Goal: Task Accomplishment & Management: Use online tool/utility

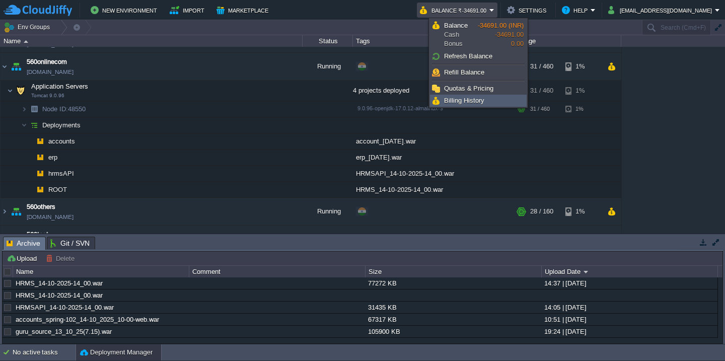
click at [482, 104] on span "Billing History" at bounding box center [464, 101] width 40 height 8
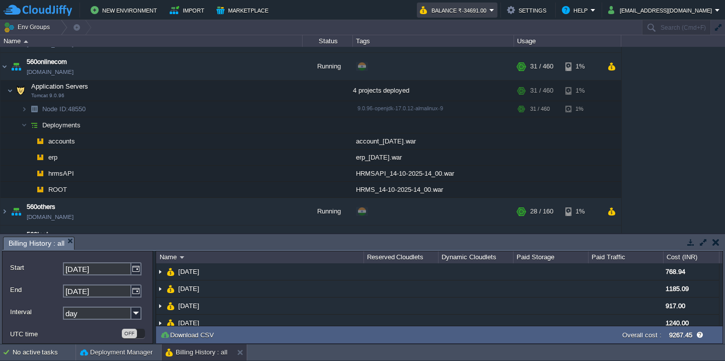
click at [481, 9] on button "Balance ₹-34691.00" at bounding box center [454, 10] width 69 height 12
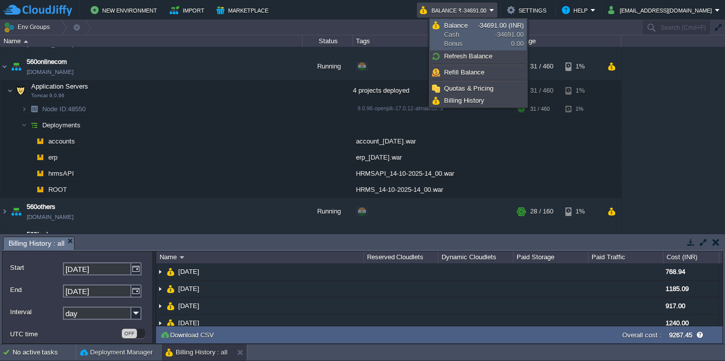
click at [478, 48] on link "Balance Cash Bonus -34691.00 (INR) -34691.00 0.00" at bounding box center [478, 35] width 96 height 30
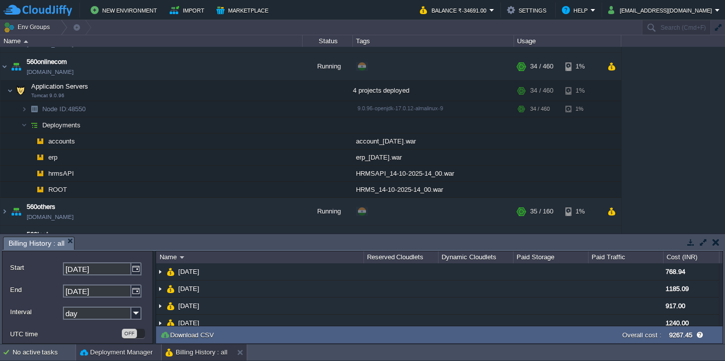
click at [101, 354] on button "Deployment Manager" at bounding box center [116, 352] width 72 height 10
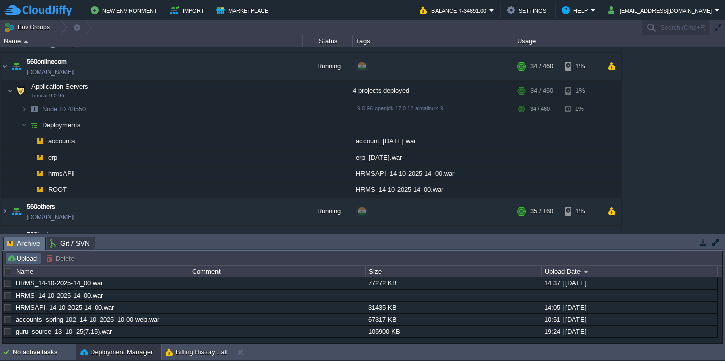
click at [24, 260] on button "Upload" at bounding box center [23, 258] width 33 height 9
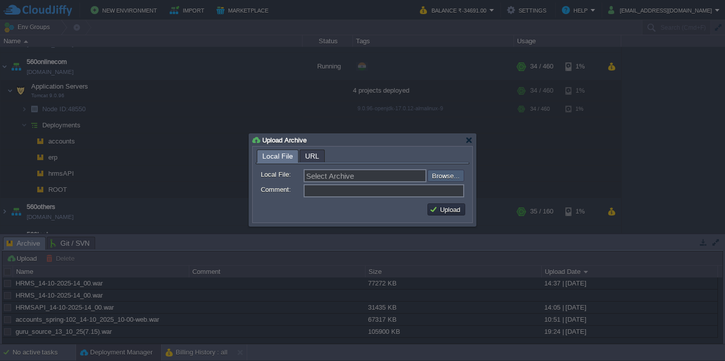
click at [451, 174] on input "file" at bounding box center [400, 176] width 127 height 12
type input "C:\fakepath\guru_source_14_10_25-04-15(Main).war"
type input "guru_source_14_10_25-04-15(Main).war"
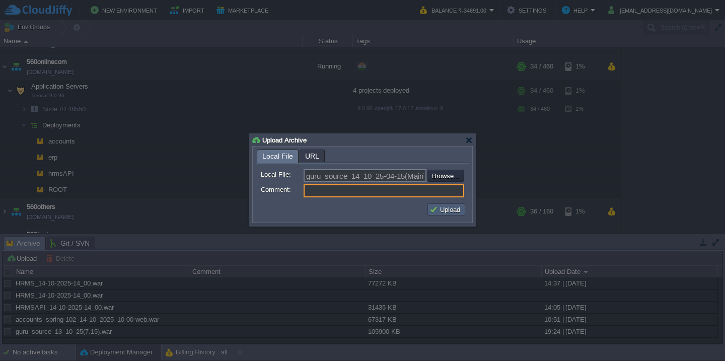
click at [441, 210] on button "Upload" at bounding box center [446, 209] width 34 height 9
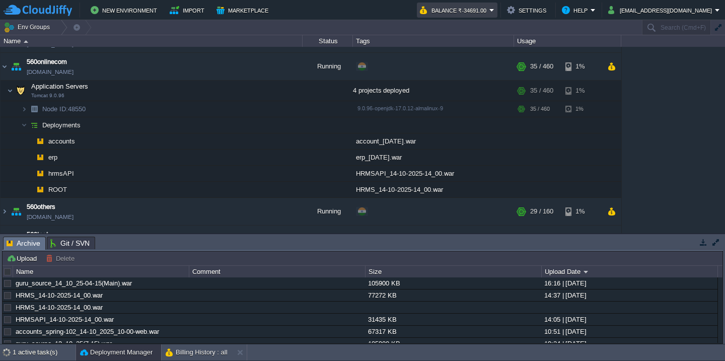
click at [484, 11] on button "Balance ₹-34691.00" at bounding box center [454, 10] width 69 height 12
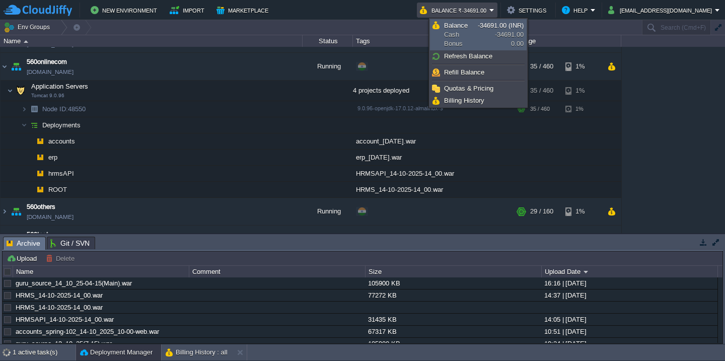
click at [488, 37] on link "Balance Cash Bonus -34691.00 (INR) -34691.00 0.00" at bounding box center [478, 35] width 96 height 30
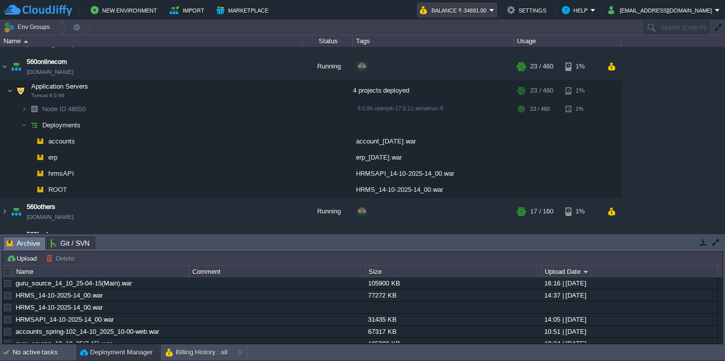
click at [485, 14] on button "Balance ₹-34691.00" at bounding box center [454, 10] width 69 height 12
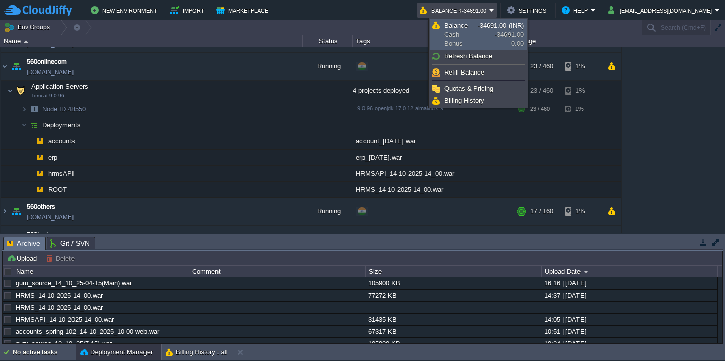
click at [473, 47] on span "Balance Cash Bonus" at bounding box center [461, 34] width 34 height 27
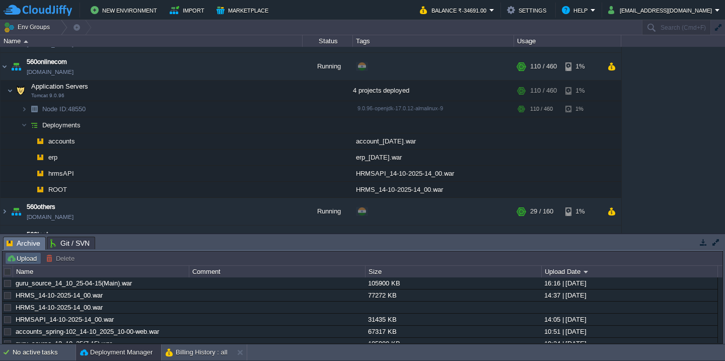
click at [20, 264] on td "Upload" at bounding box center [23, 258] width 36 height 12
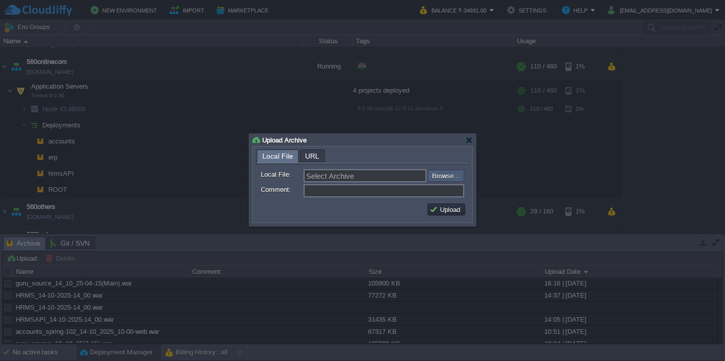
click at [438, 180] on input "file" at bounding box center [400, 176] width 127 height 12
type input "C:\fakepath\utilAPI_255_14-10-25_04-45.war"
type input "utilAPI_255_14-10-25_04-45.war"
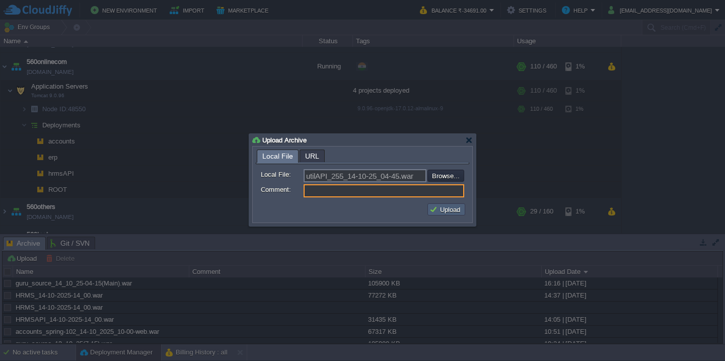
click at [436, 213] on button "Upload" at bounding box center [446, 209] width 34 height 9
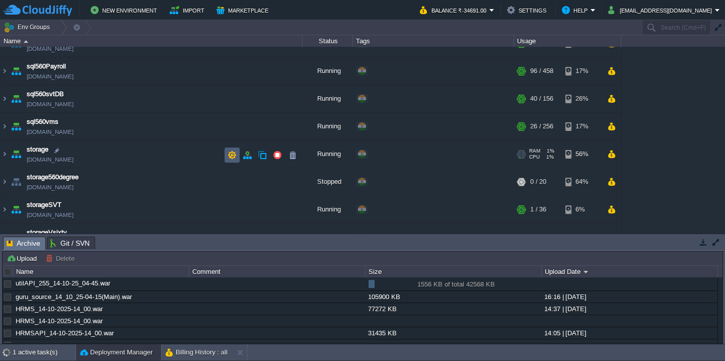
scroll to position [640, 0]
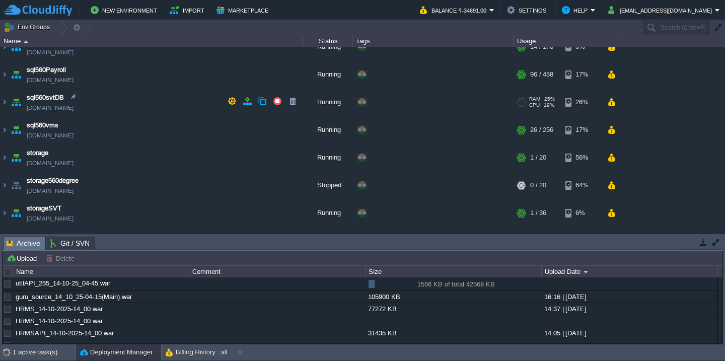
click at [161, 105] on td "sql560svtDB [DOMAIN_NAME]" at bounding box center [152, 103] width 302 height 28
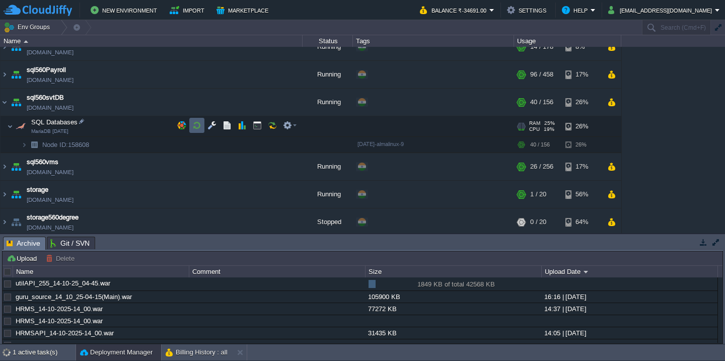
click at [196, 127] on button "button" at bounding box center [196, 125] width 9 height 9
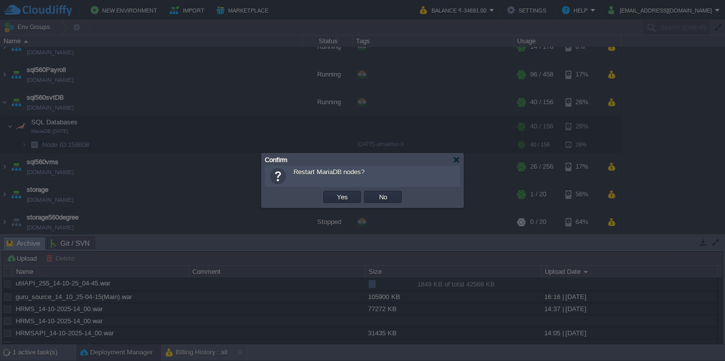
click at [334, 192] on button "Yes" at bounding box center [342, 196] width 17 height 9
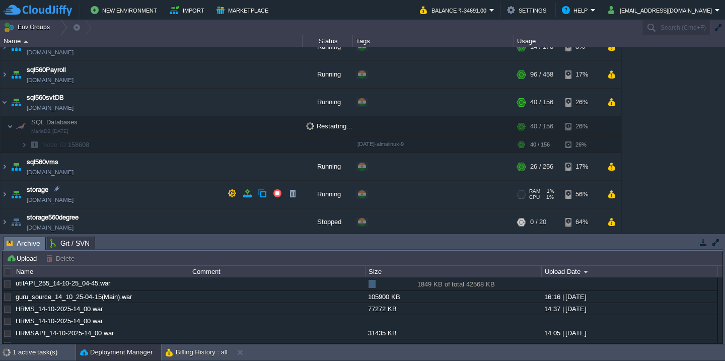
scroll to position [834, 0]
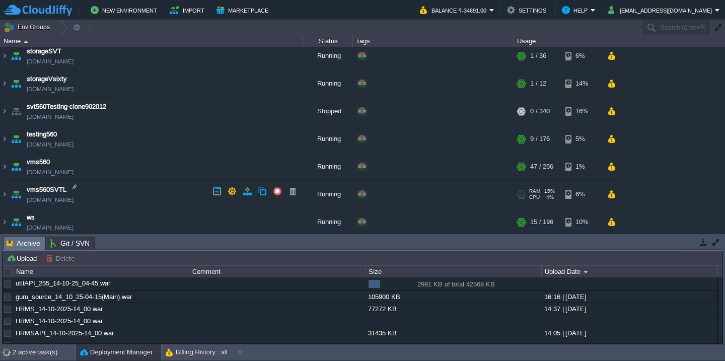
click at [147, 191] on td "vms560SVTL [DOMAIN_NAME]" at bounding box center [152, 195] width 302 height 28
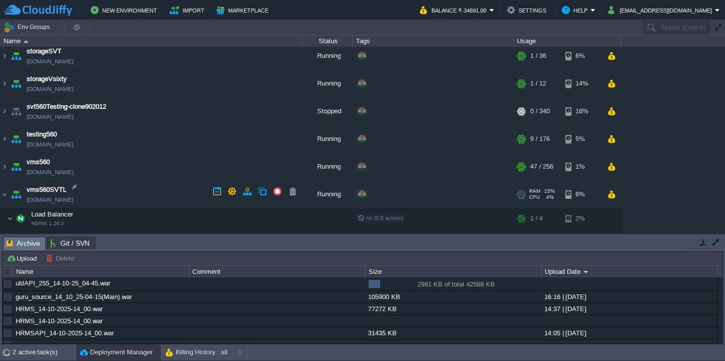
scroll to position [922, 0]
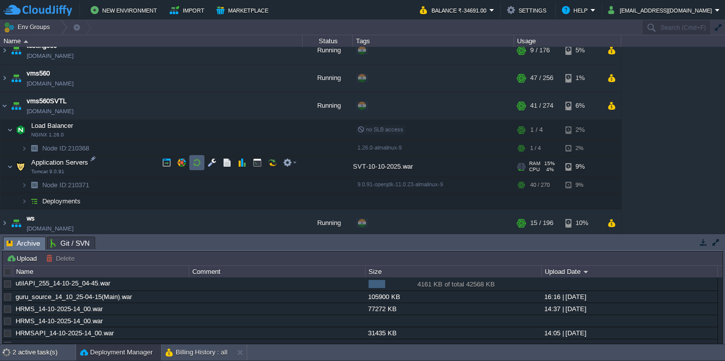
click at [202, 163] on td at bounding box center [196, 162] width 15 height 15
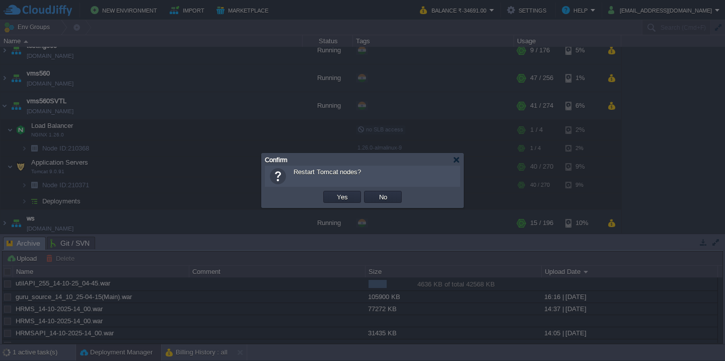
scroll to position [708, 0]
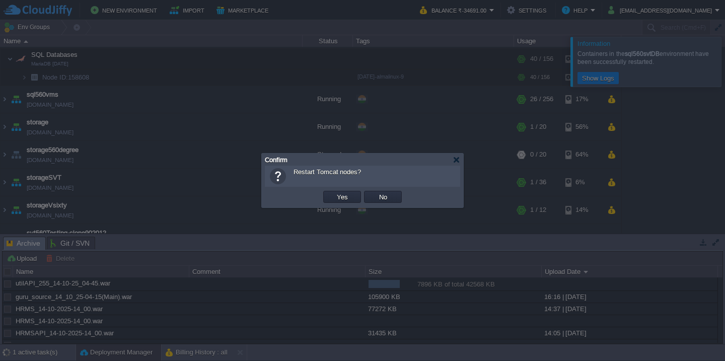
click at [334, 192] on button "Yes" at bounding box center [342, 196] width 17 height 9
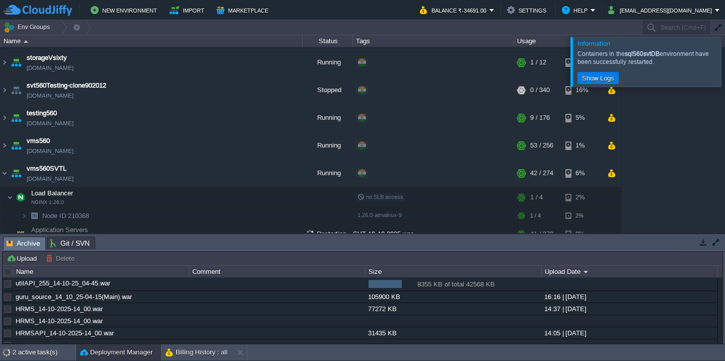
click at [724, 59] on div at bounding box center [737, 61] width 0 height 49
click at [724, 76] on div at bounding box center [737, 61] width 0 height 49
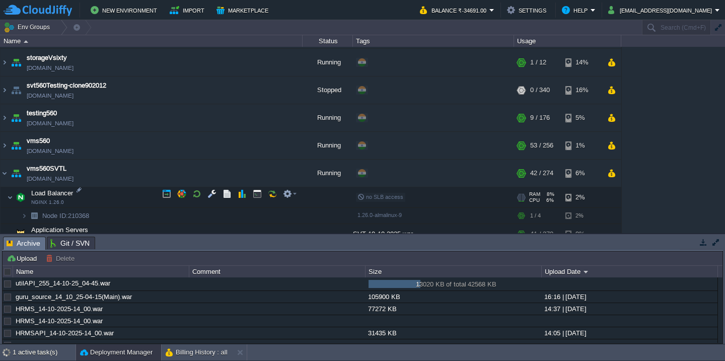
click at [123, 190] on td "Load Balancer NGINX 1.26.0" at bounding box center [152, 197] width 302 height 21
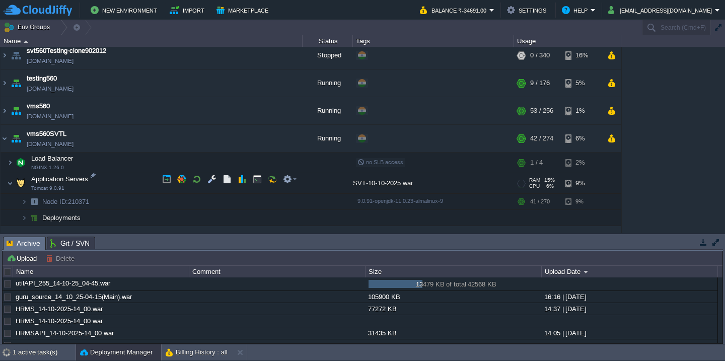
click at [150, 181] on td "Application Servers Tomcat 9.0.91" at bounding box center [152, 183] width 302 height 21
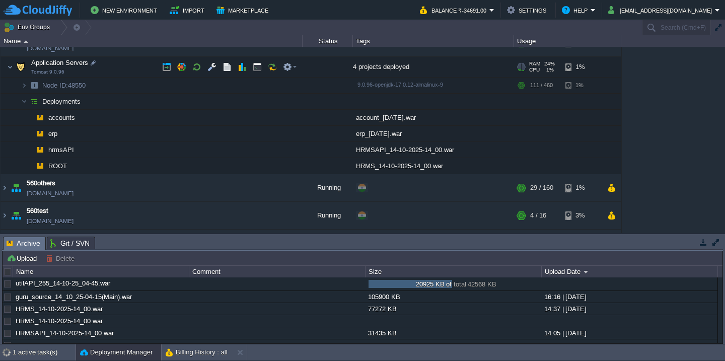
scroll to position [259, 0]
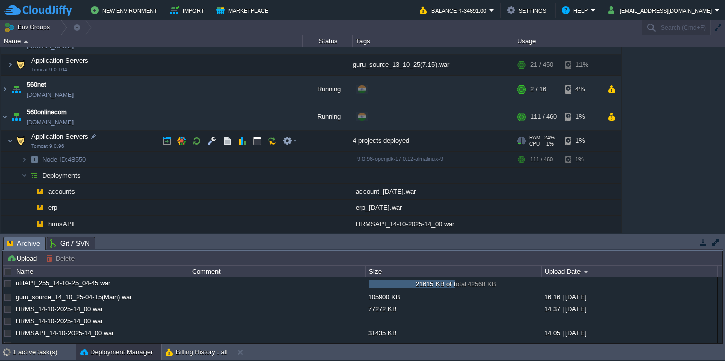
click at [142, 133] on td "Application Servers Tomcat 9.0.96" at bounding box center [152, 141] width 302 height 21
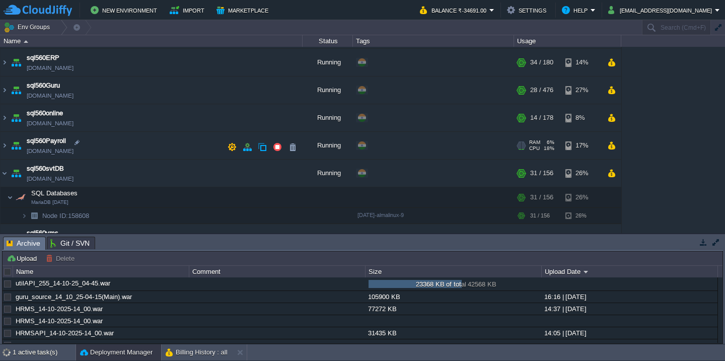
scroll to position [447, 0]
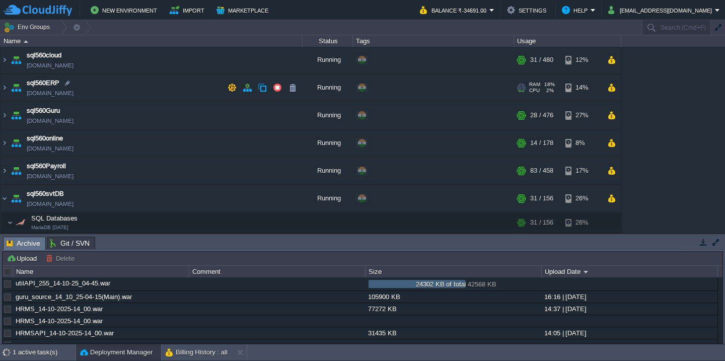
click at [141, 93] on td "sql560ERP [DOMAIN_NAME]" at bounding box center [152, 88] width 302 height 28
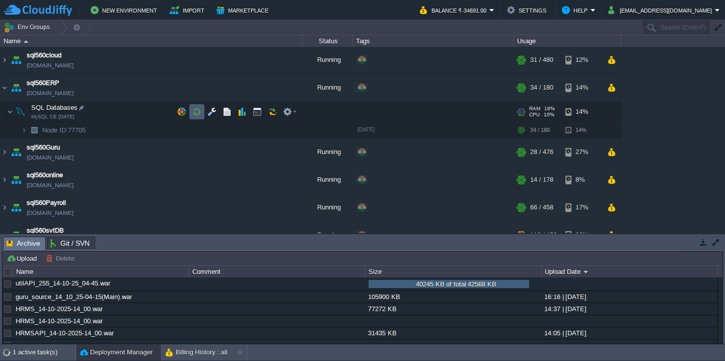
click at [193, 115] on button "button" at bounding box center [196, 111] width 9 height 9
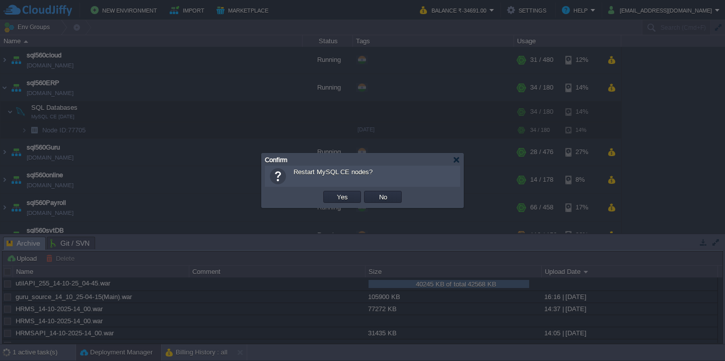
click at [334, 192] on button "Yes" at bounding box center [342, 196] width 17 height 9
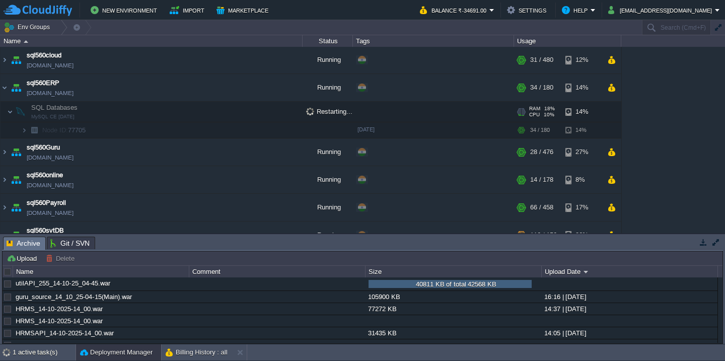
scroll to position [815, 0]
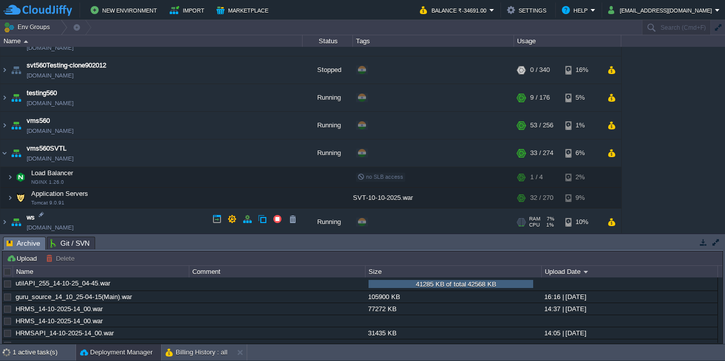
click at [126, 209] on td "ws [DOMAIN_NAME]" at bounding box center [152, 222] width 302 height 28
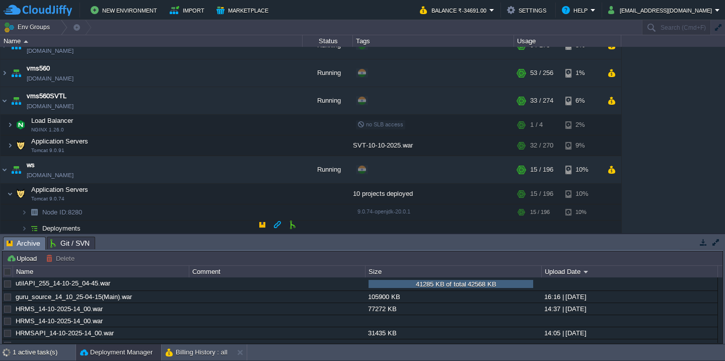
click at [141, 229] on td "Deployments" at bounding box center [152, 228] width 302 height 16
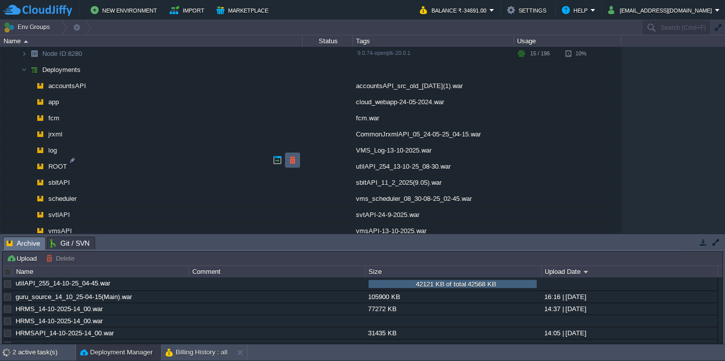
click at [295, 164] on button "button" at bounding box center [292, 160] width 9 height 9
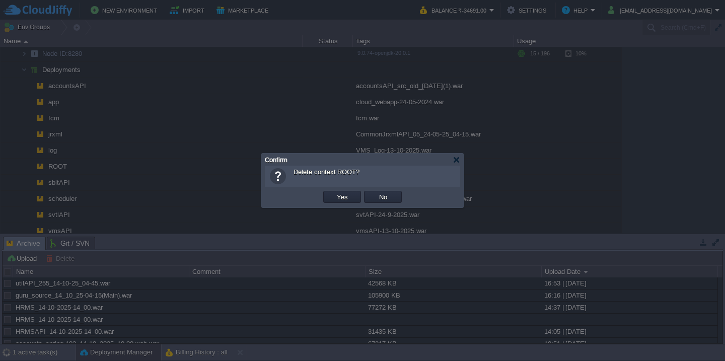
click at [334, 192] on button "Yes" at bounding box center [342, 196] width 17 height 9
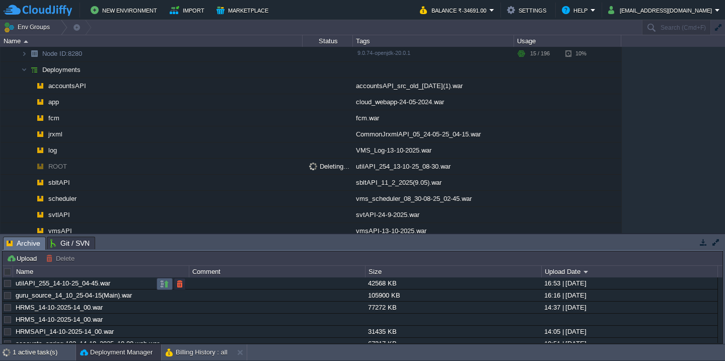
click at [164, 282] on button "button" at bounding box center [164, 283] width 9 height 9
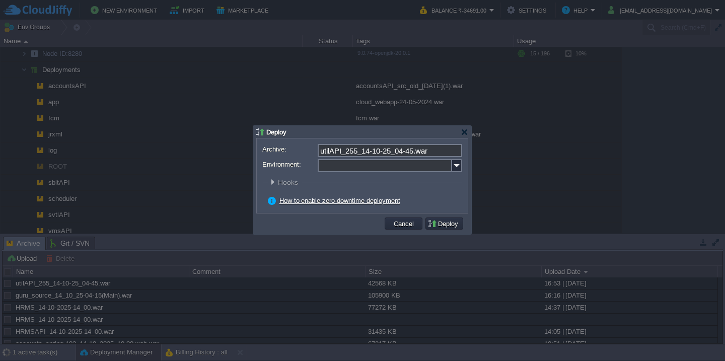
click at [367, 170] on input "Environment:" at bounding box center [385, 165] width 134 height 13
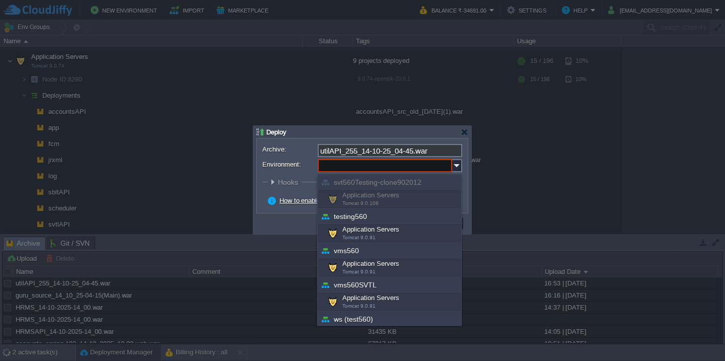
scroll to position [362, 0]
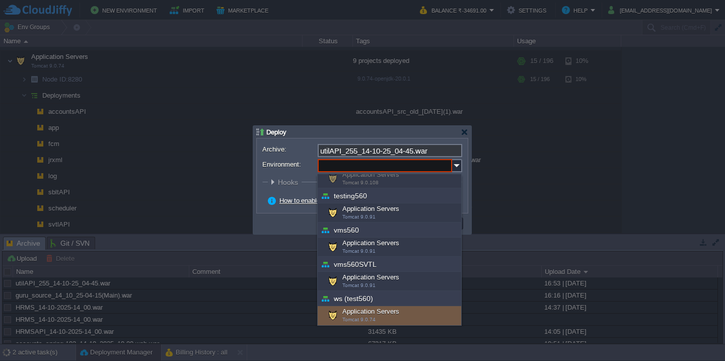
click at [365, 313] on div "Application Servers Tomcat 9.0.74" at bounding box center [389, 315] width 143 height 19
type input "Application Servers (ws (test560))"
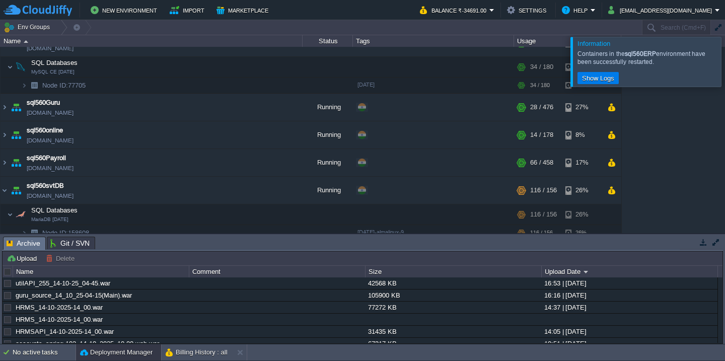
scroll to position [0, 0]
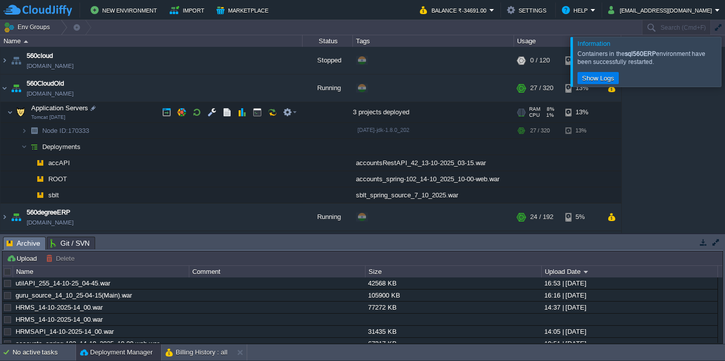
click at [124, 118] on td "Application Servers Tomcat [DATE]" at bounding box center [152, 112] width 302 height 21
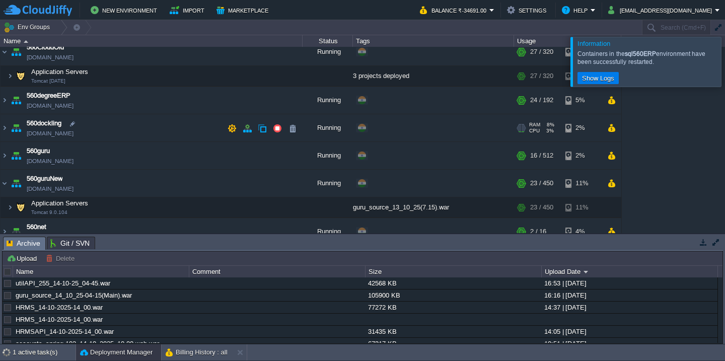
scroll to position [37, 0]
click at [136, 101] on td "560degreeERP [DOMAIN_NAME]" at bounding box center [152, 100] width 302 height 28
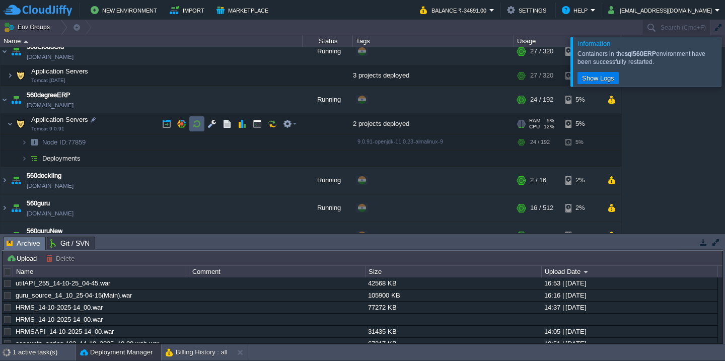
click at [203, 122] on td at bounding box center [196, 123] width 15 height 15
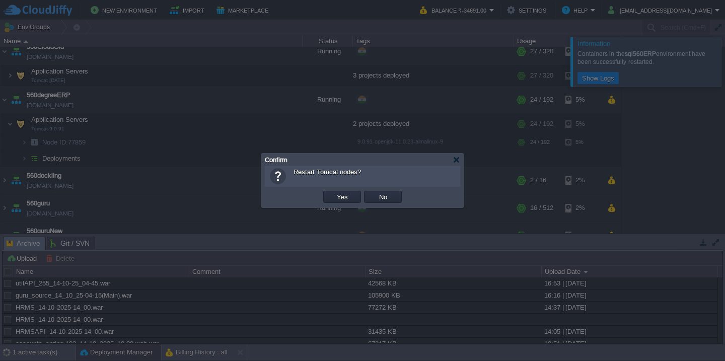
click at [334, 192] on button "Yes" at bounding box center [342, 196] width 17 height 9
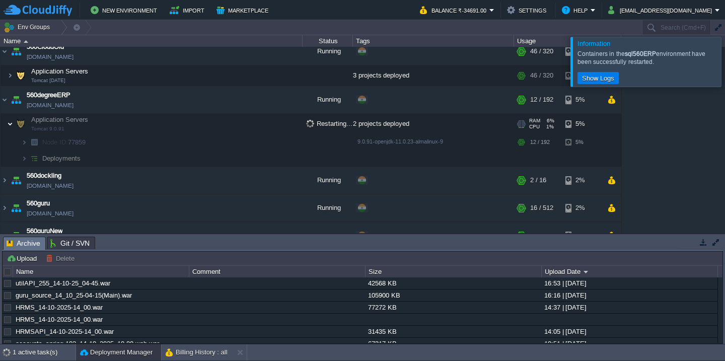
click at [8, 126] on img at bounding box center [10, 124] width 6 height 20
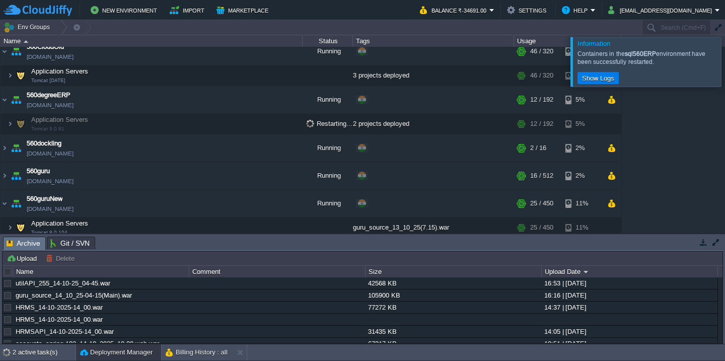
click at [724, 71] on div at bounding box center [737, 61] width 0 height 49
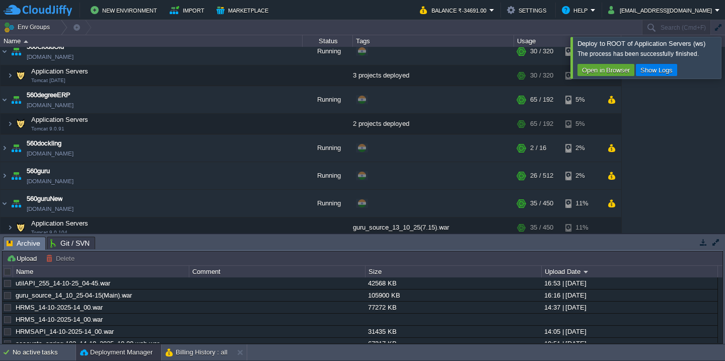
scroll to position [901, 0]
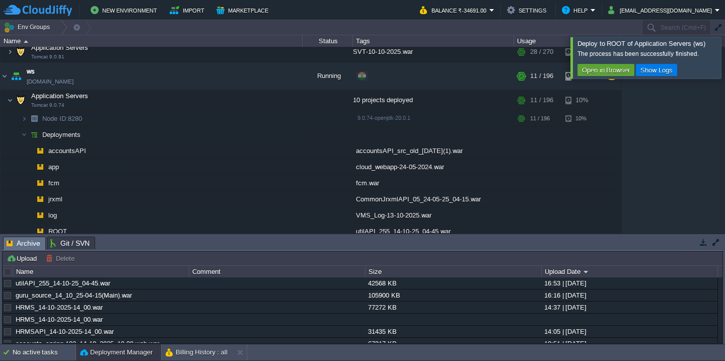
click at [724, 61] on div at bounding box center [737, 57] width 0 height 41
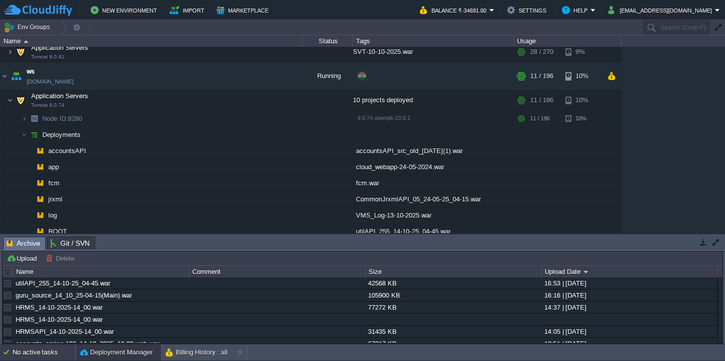
click at [25, 355] on div "No active tasks" at bounding box center [44, 352] width 63 height 16
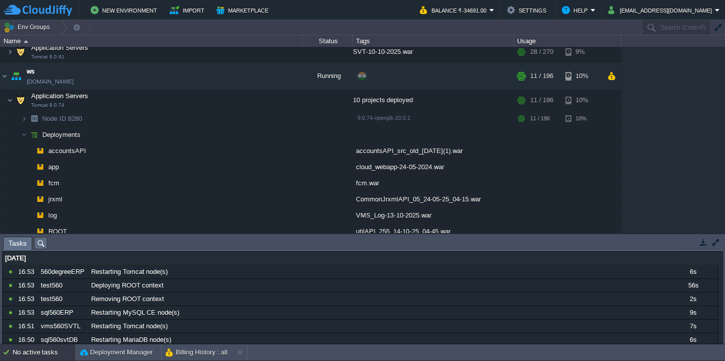
click at [37, 350] on div "No active tasks" at bounding box center [44, 352] width 63 height 16
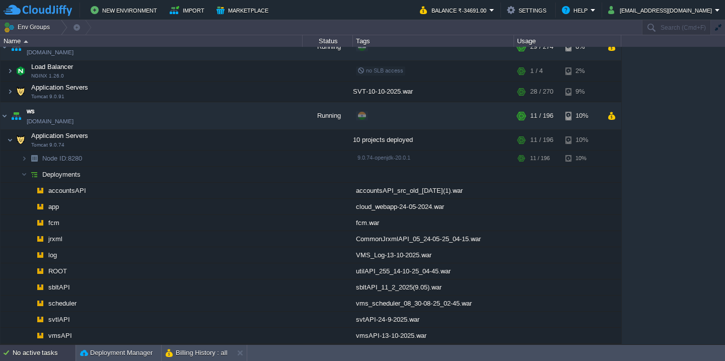
scroll to position [857, 0]
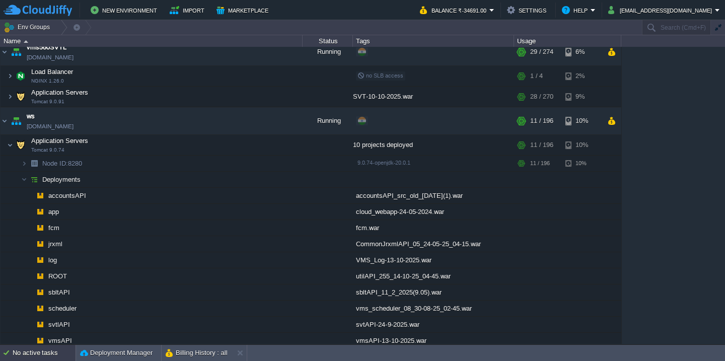
click at [37, 350] on div "No active tasks" at bounding box center [44, 353] width 63 height 16
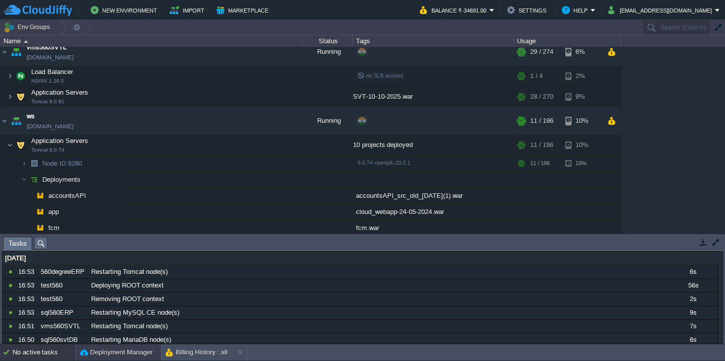
click at [98, 359] on div "Deployment Manager" at bounding box center [118, 352] width 85 height 16
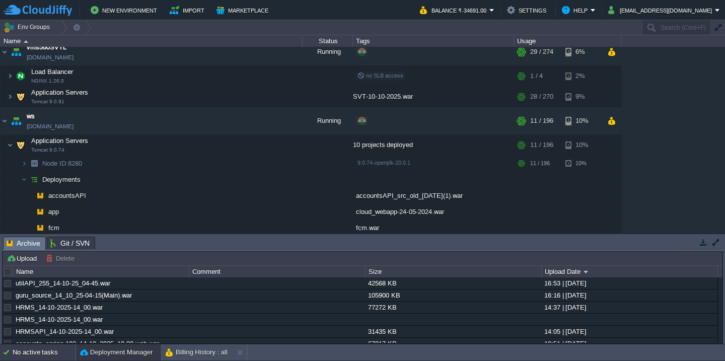
click at [41, 358] on div "No active tasks" at bounding box center [44, 352] width 63 height 16
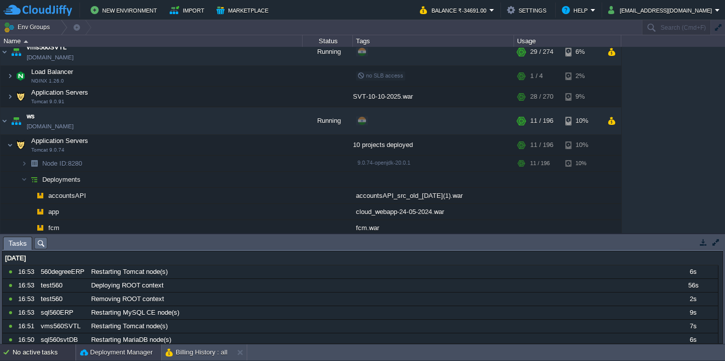
click at [111, 354] on button "Deployment Manager" at bounding box center [116, 352] width 72 height 10
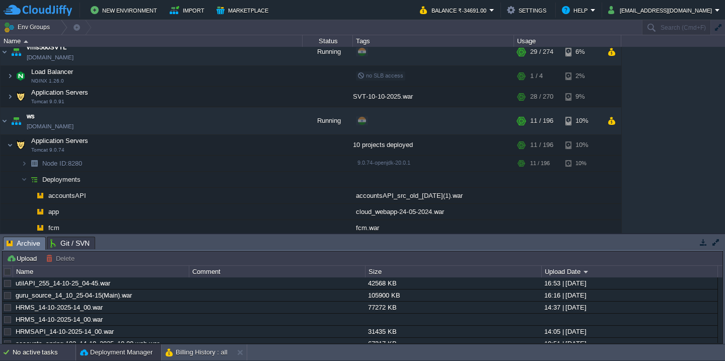
click at [40, 350] on div "No active tasks" at bounding box center [44, 352] width 63 height 16
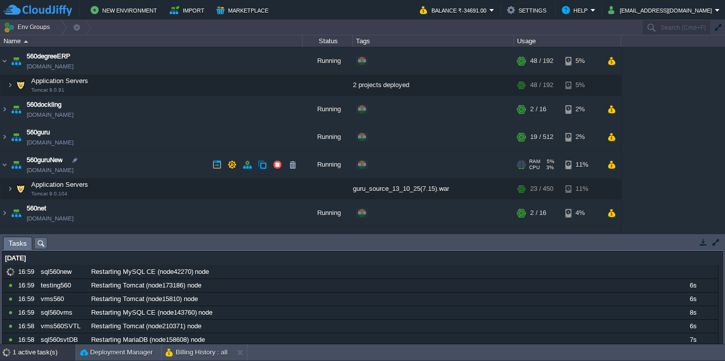
scroll to position [78, 0]
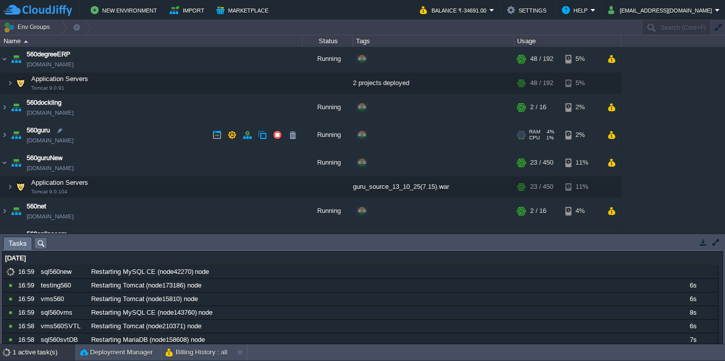
click at [126, 136] on td "560guru [DOMAIN_NAME]" at bounding box center [152, 135] width 302 height 28
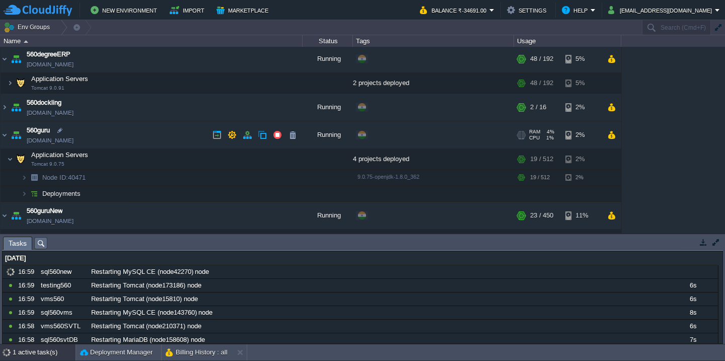
scroll to position [141, 0]
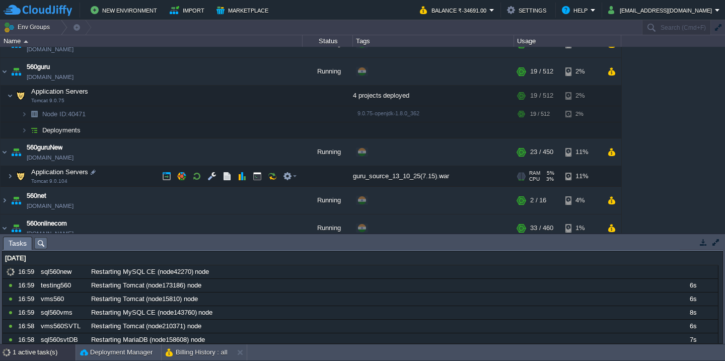
click at [132, 183] on td "Application Servers Tomcat 9.0.104" at bounding box center [152, 176] width 302 height 21
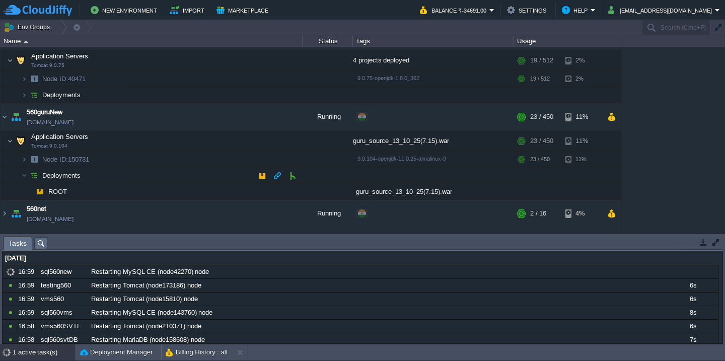
scroll to position [176, 0]
click at [295, 189] on button "button" at bounding box center [292, 191] width 9 height 9
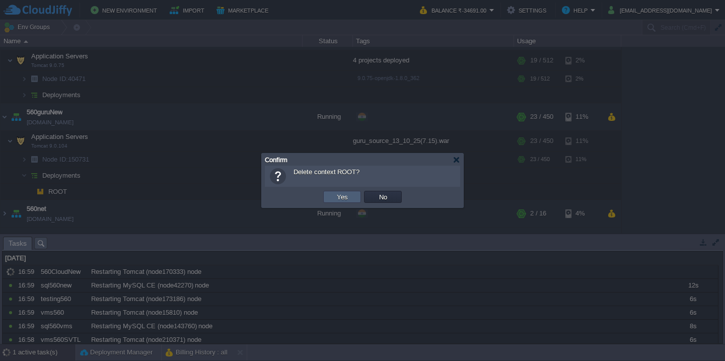
click at [343, 201] on button "Yes" at bounding box center [342, 196] width 17 height 9
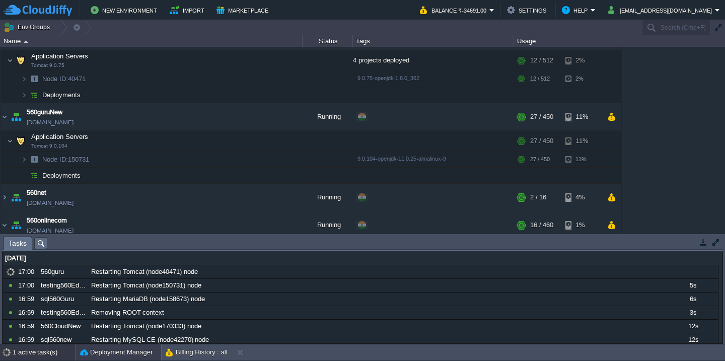
click at [100, 355] on button "Deployment Manager" at bounding box center [116, 352] width 72 height 10
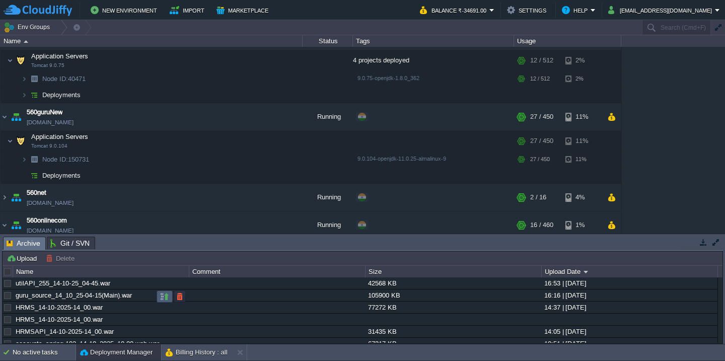
click at [164, 299] on button "button" at bounding box center [164, 296] width 9 height 9
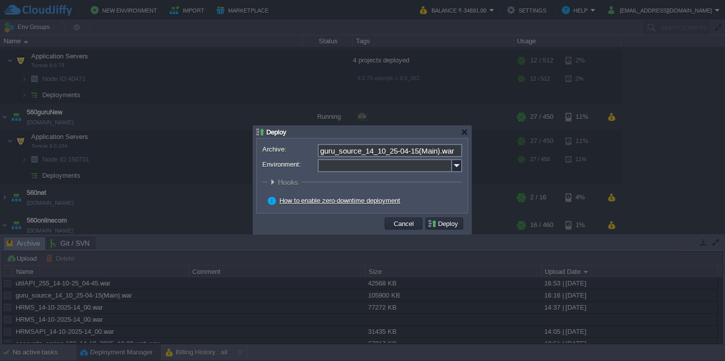
click at [366, 168] on input "Environment:" at bounding box center [385, 165] width 134 height 13
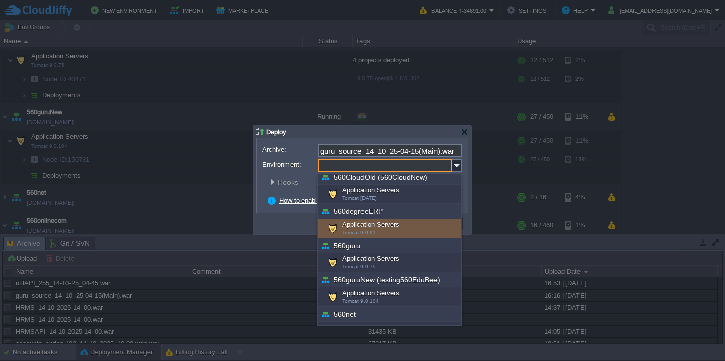
scroll to position [53, 0]
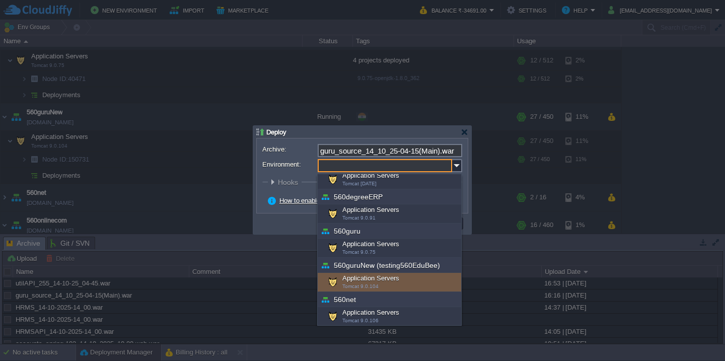
click at [366, 281] on div "Application Servers Tomcat 9.0.104" at bounding box center [389, 282] width 143 height 19
type input "Application Servers (560guruNew (testing560EduBee))"
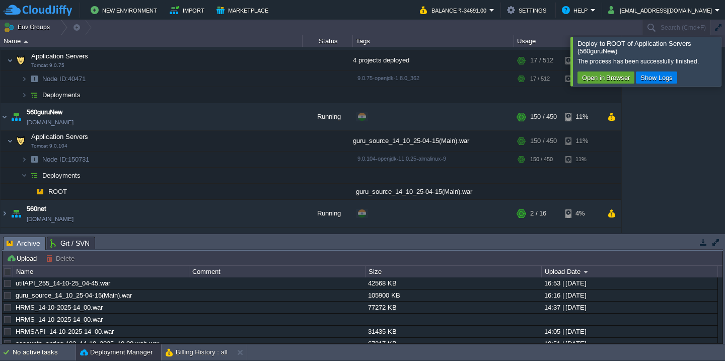
click at [724, 75] on div at bounding box center [737, 61] width 0 height 49
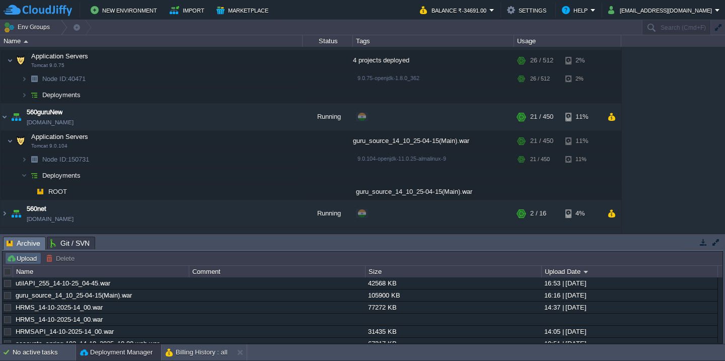
click at [22, 259] on button "Upload" at bounding box center [23, 258] width 33 height 9
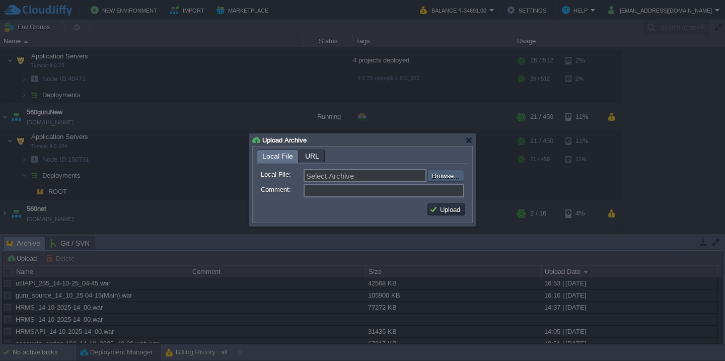
click at [449, 176] on input "file" at bounding box center [400, 176] width 127 height 12
type input "C:\fakepath\SVT-14-10-2025.war"
type input "SVT-14-10-2025.war"
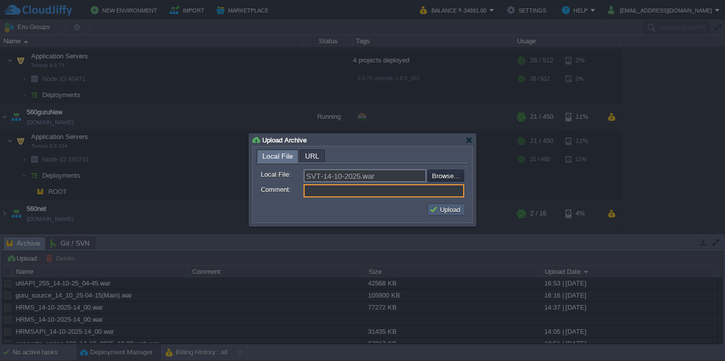
click at [449, 210] on button "Upload" at bounding box center [446, 209] width 34 height 9
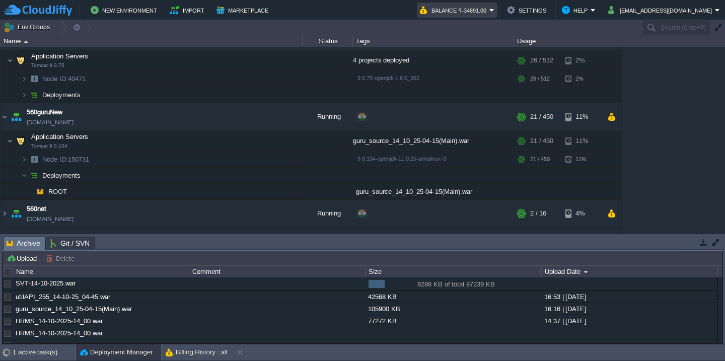
click at [472, 9] on button "Balance ₹-34691.00" at bounding box center [454, 10] width 69 height 12
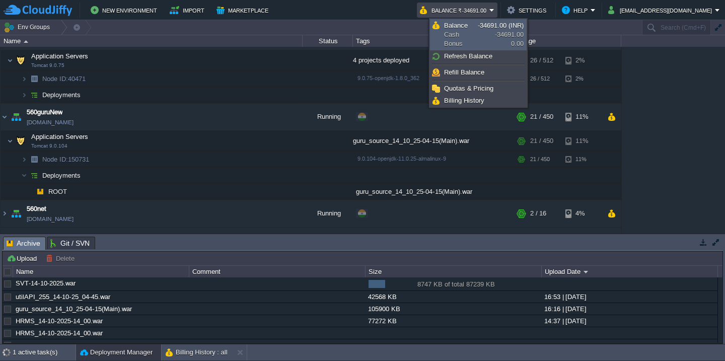
click at [479, 36] on link "Balance Cash Bonus -34691.00 (INR) -34691.00 0.00" at bounding box center [478, 35] width 96 height 30
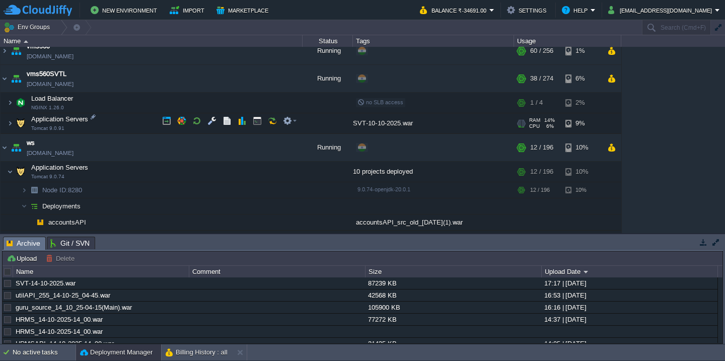
scroll to position [915, 0]
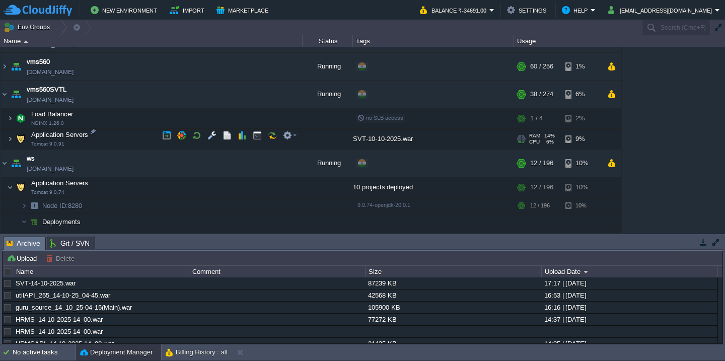
click at [116, 138] on td "Application Servers Tomcat 9.0.91" at bounding box center [152, 139] width 302 height 21
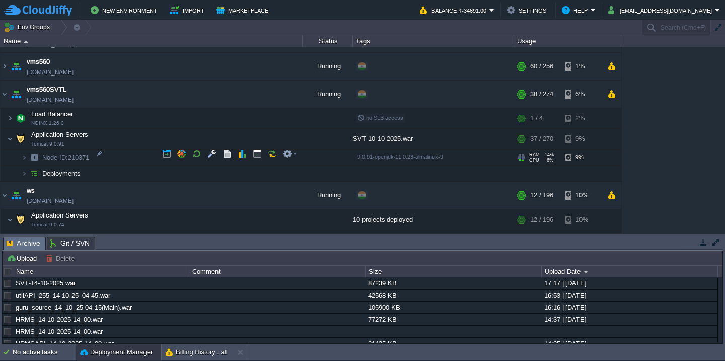
scroll to position [933, 0]
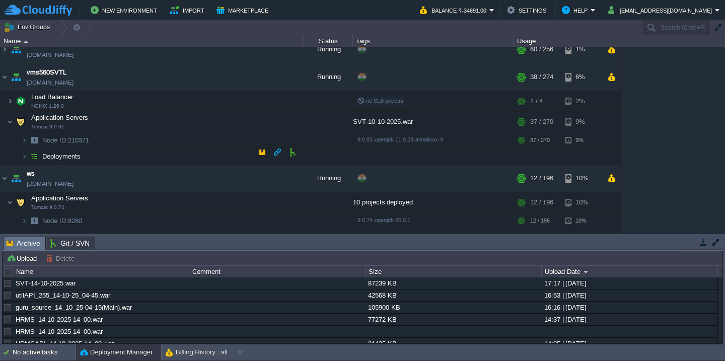
click at [118, 148] on td "Deployments" at bounding box center [152, 156] width 302 height 16
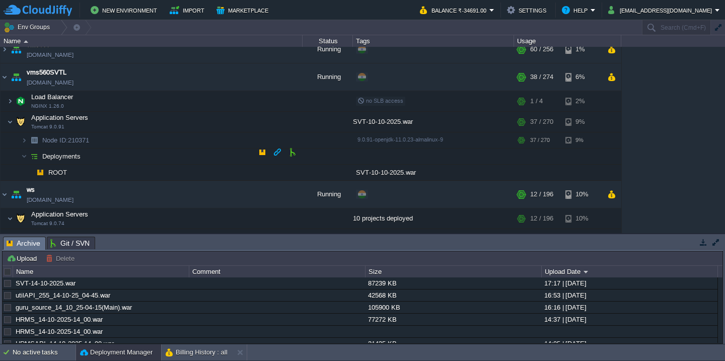
scroll to position [959, 0]
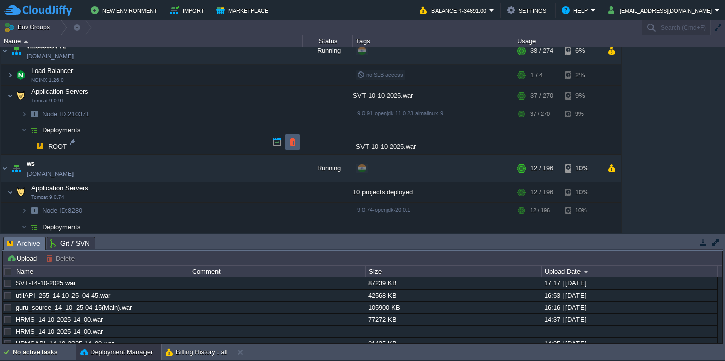
click at [289, 142] on button "button" at bounding box center [292, 141] width 9 height 9
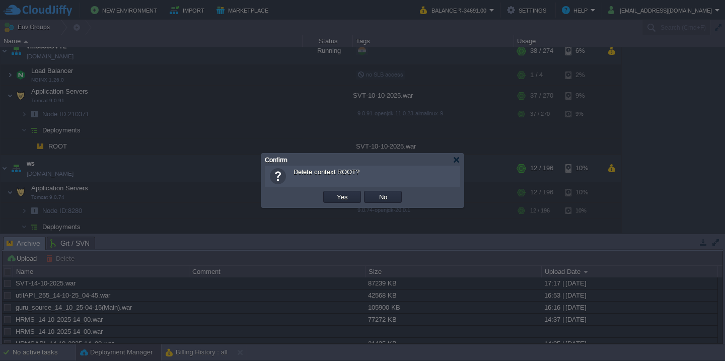
click at [334, 192] on button "Yes" at bounding box center [342, 196] width 17 height 9
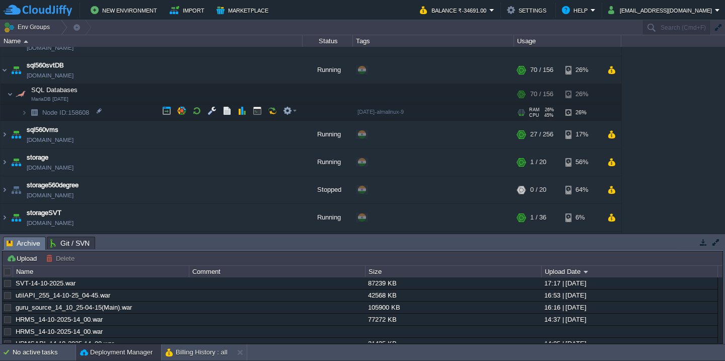
scroll to position [646, 0]
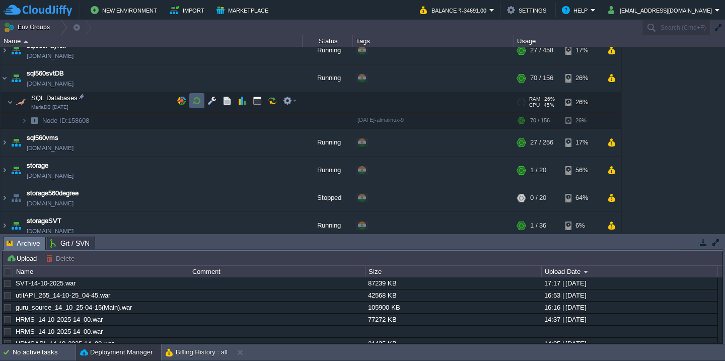
click at [202, 97] on td at bounding box center [196, 100] width 15 height 15
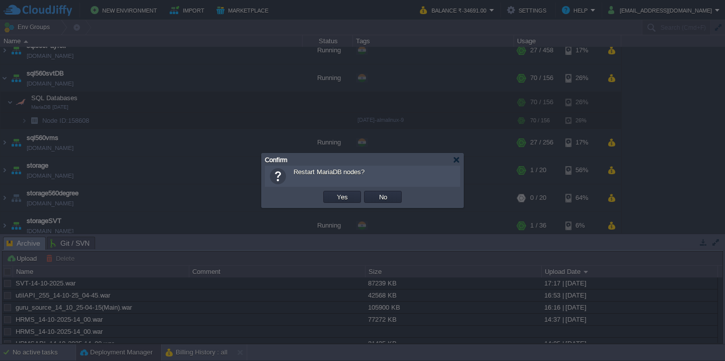
click at [334, 192] on button "Yes" at bounding box center [342, 196] width 17 height 9
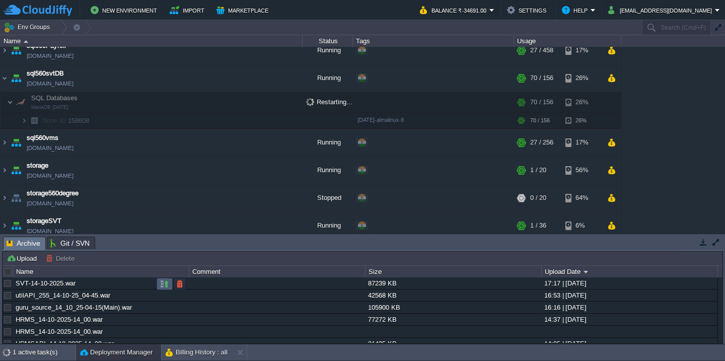
click at [163, 285] on button "button" at bounding box center [164, 283] width 9 height 9
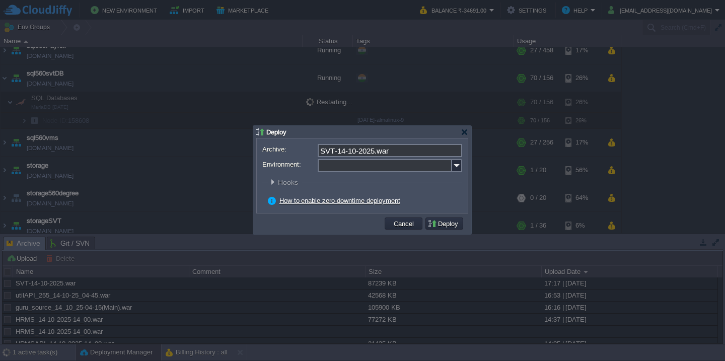
click at [364, 165] on input "Environment:" at bounding box center [385, 165] width 134 height 13
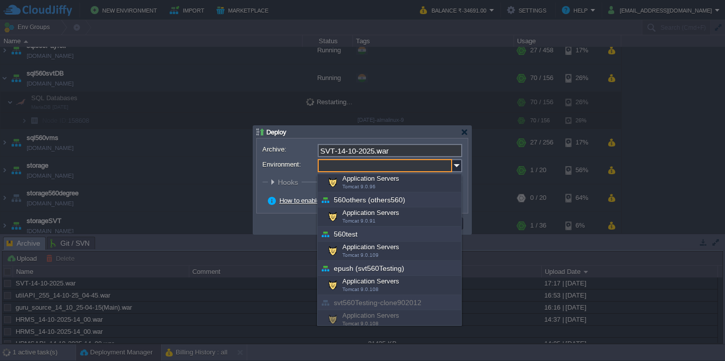
scroll to position [362, 0]
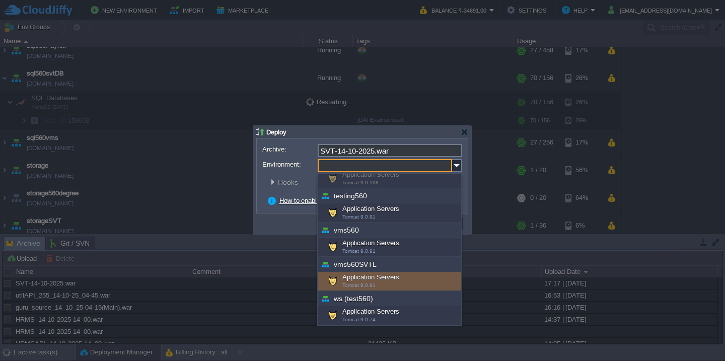
click at [363, 281] on div "Application Servers Tomcat 9.0.91" at bounding box center [389, 281] width 143 height 19
type input "Application Servers (vms560SVTL)"
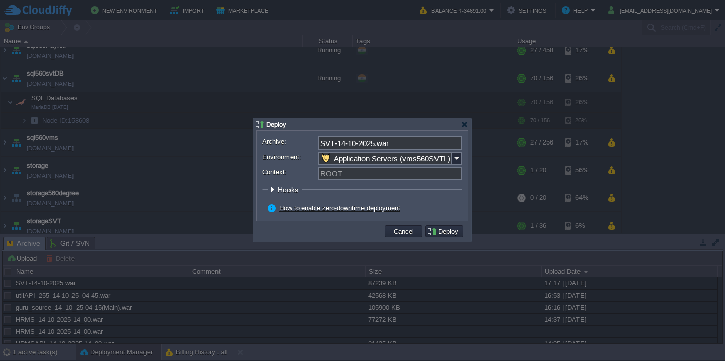
click at [397, 174] on input "ROOT" at bounding box center [390, 173] width 144 height 13
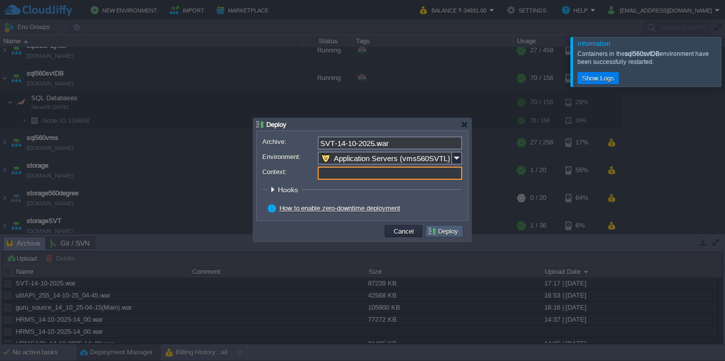
click at [447, 231] on button "Deploy" at bounding box center [444, 230] width 34 height 9
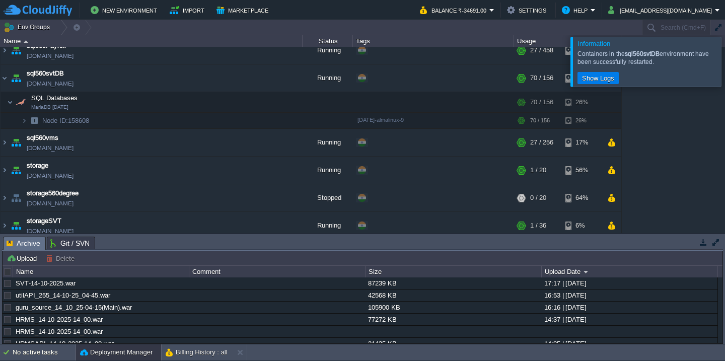
scroll to position [875, 0]
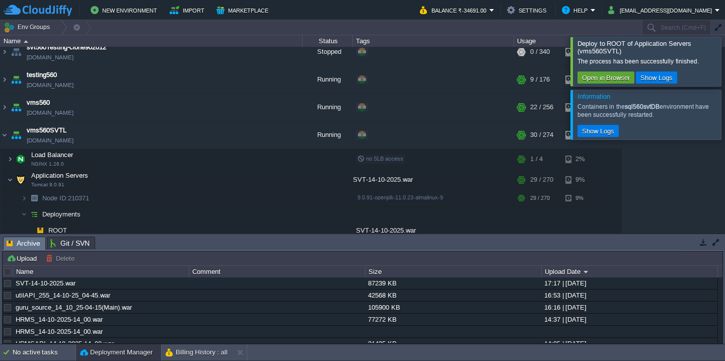
click at [724, 46] on div at bounding box center [737, 61] width 0 height 49
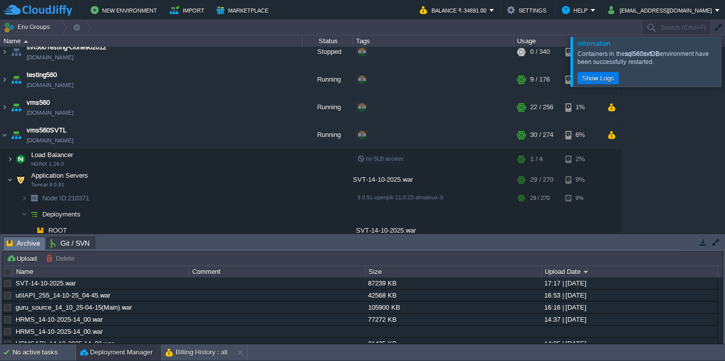
click at [724, 46] on div at bounding box center [737, 61] width 0 height 49
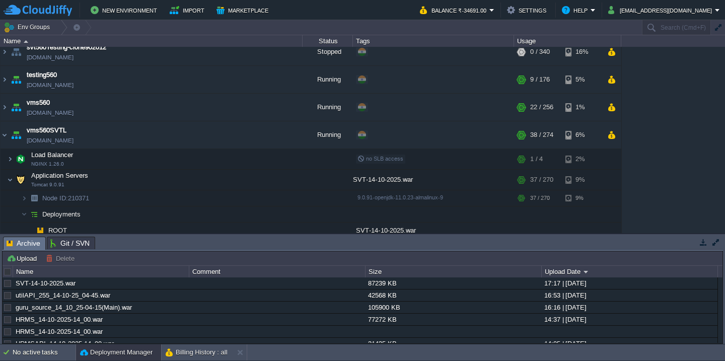
scroll to position [1115, 0]
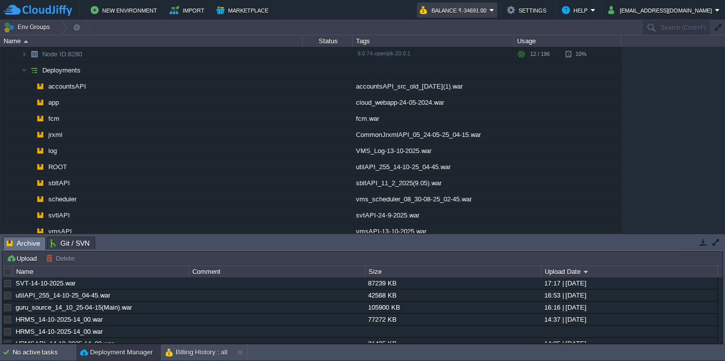
click at [489, 13] on button "Balance ₹-34691.00" at bounding box center [454, 10] width 69 height 12
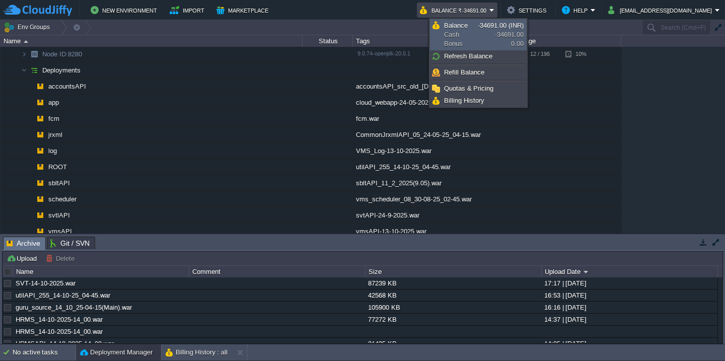
click at [478, 27] on span "-34691.00 (INR)" at bounding box center [501, 26] width 46 height 8
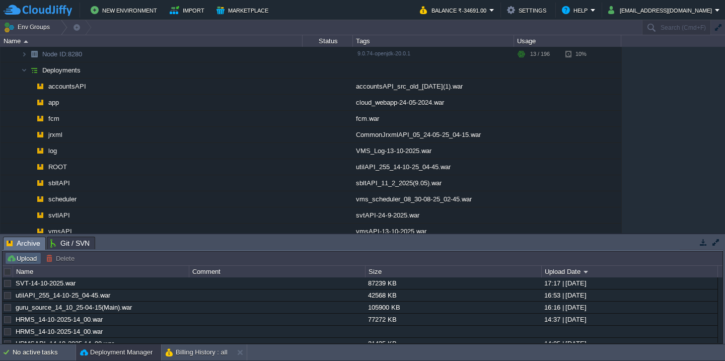
click at [38, 254] on button "Upload" at bounding box center [23, 258] width 33 height 9
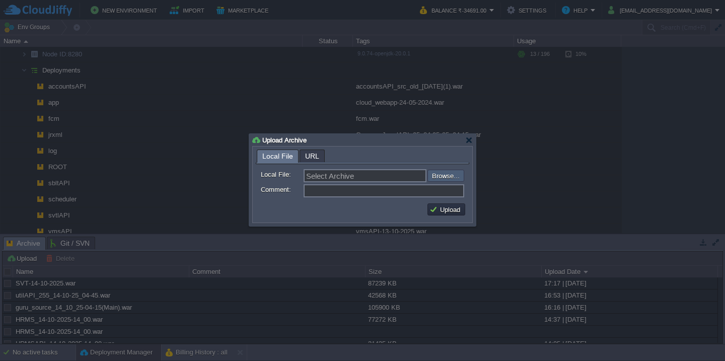
click at [449, 173] on input "file" at bounding box center [400, 176] width 127 height 12
type input "C:\fakepath\Old_VMS_STRUTS-14-10-2025.war"
type input "Old_VMS_STRUTS-14-10-2025.war"
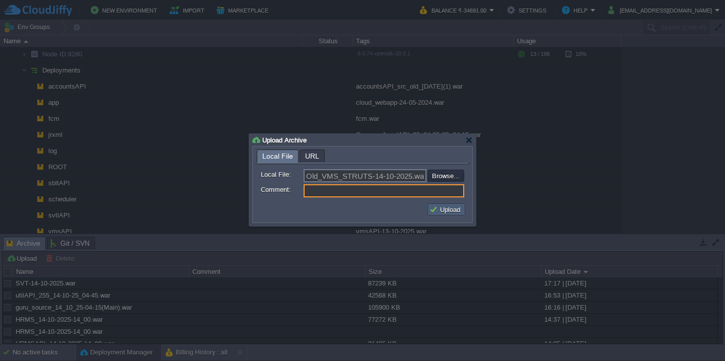
click at [446, 211] on button "Upload" at bounding box center [446, 209] width 34 height 9
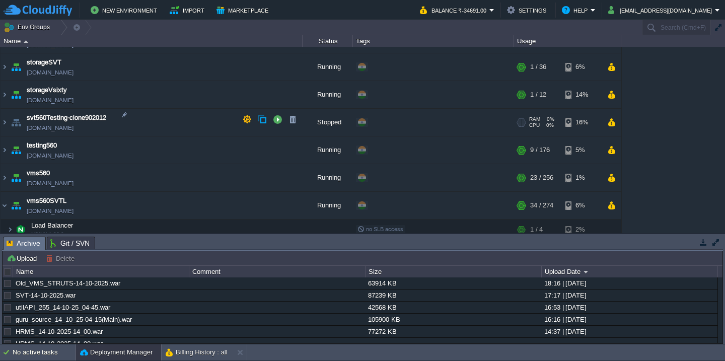
scroll to position [875, 0]
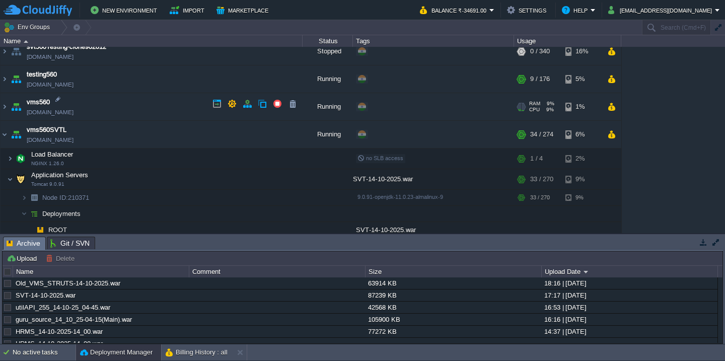
click at [135, 109] on td "vms560 [DOMAIN_NAME]" at bounding box center [152, 107] width 302 height 28
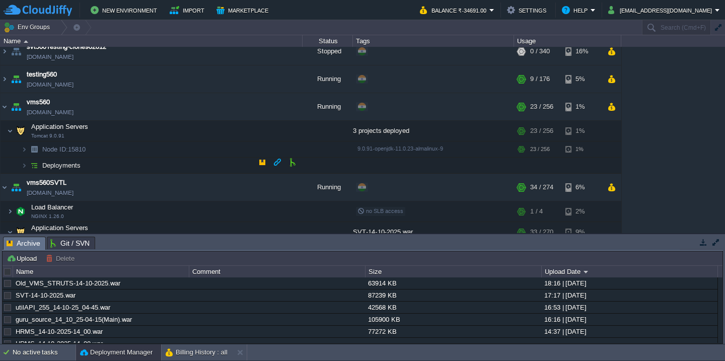
click at [132, 161] on td "Deployments" at bounding box center [152, 166] width 302 height 16
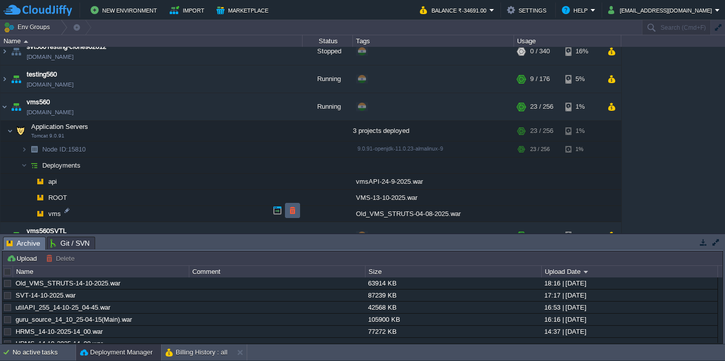
click at [291, 211] on button "button" at bounding box center [292, 210] width 9 height 9
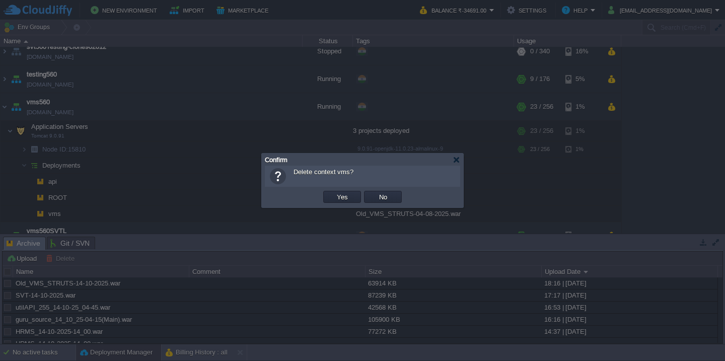
click at [334, 192] on button "Yes" at bounding box center [342, 196] width 17 height 9
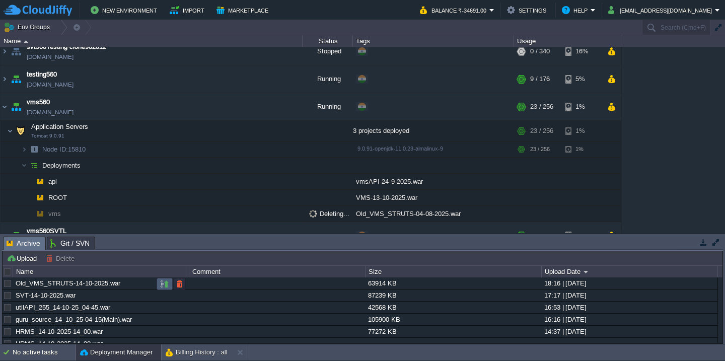
click at [166, 285] on button "button" at bounding box center [164, 283] width 9 height 9
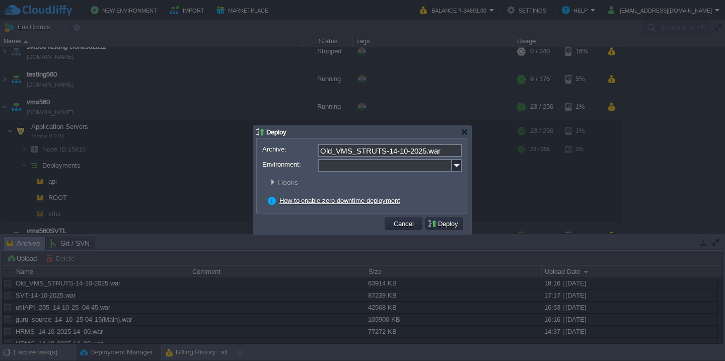
click at [381, 171] on input "Environment:" at bounding box center [385, 165] width 134 height 13
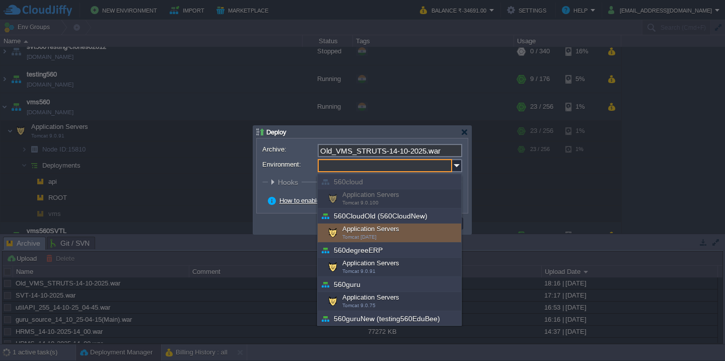
scroll to position [362, 0]
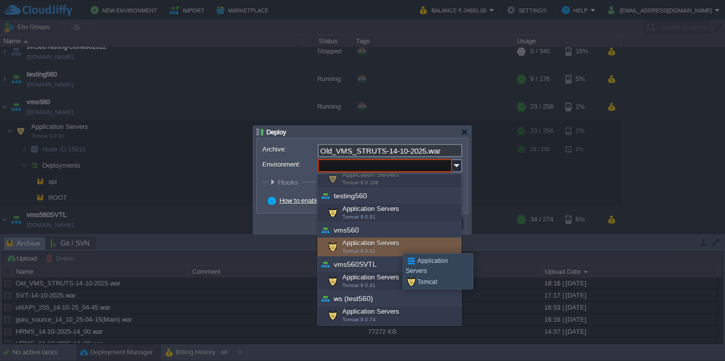
click at [395, 244] on div "Application Servers Tomcat 9.0.91" at bounding box center [389, 247] width 143 height 19
type input "Application Servers (vms560)"
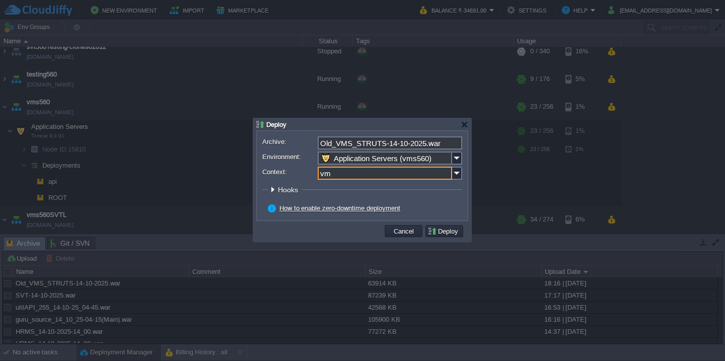
type input "vms"
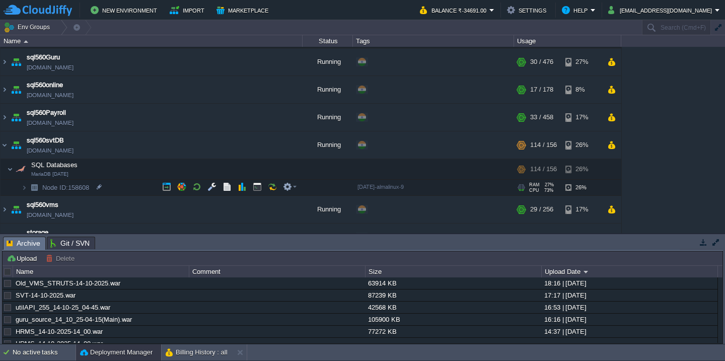
scroll to position [625, 0]
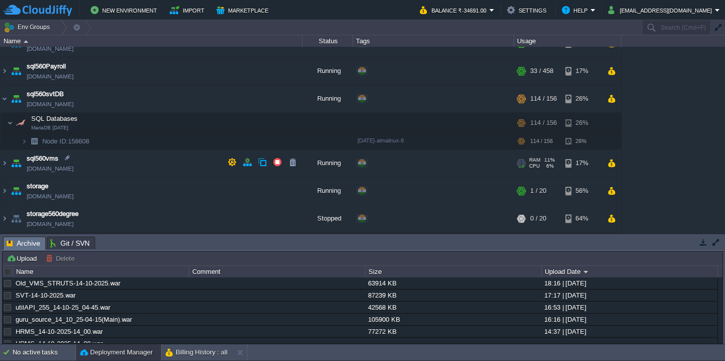
click at [154, 170] on td "sql560vms [DOMAIN_NAME]" at bounding box center [152, 163] width 302 height 28
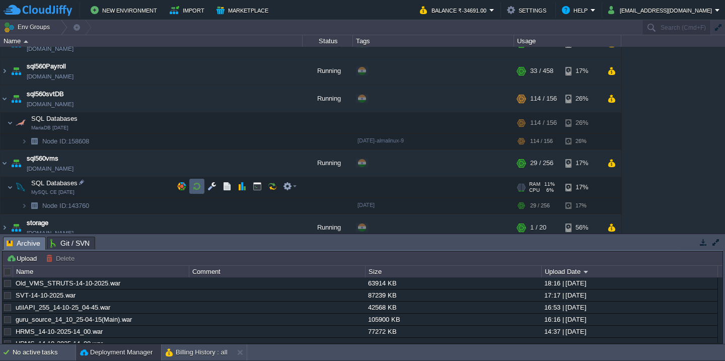
click at [199, 186] on button "button" at bounding box center [196, 186] width 9 height 9
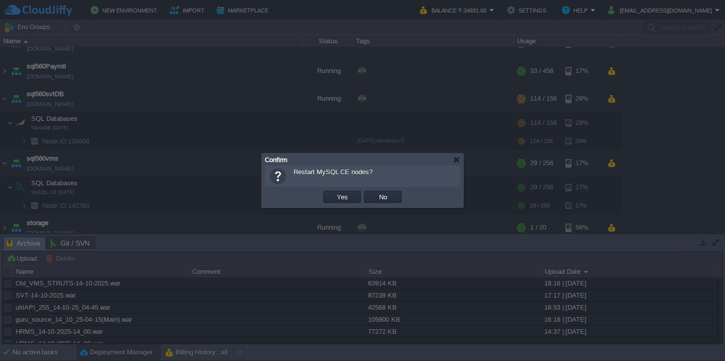
click at [334, 192] on button "Yes" at bounding box center [342, 196] width 17 height 9
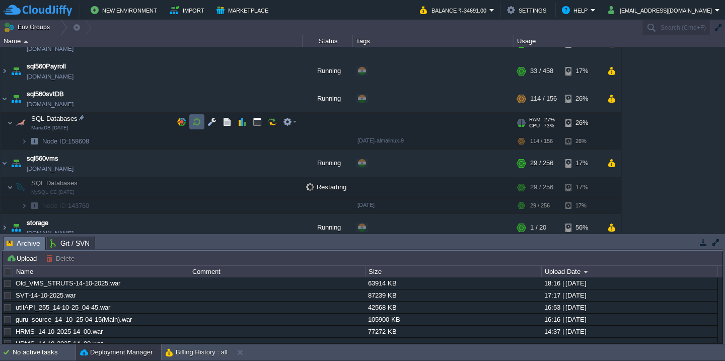
click at [202, 129] on td at bounding box center [196, 121] width 15 height 15
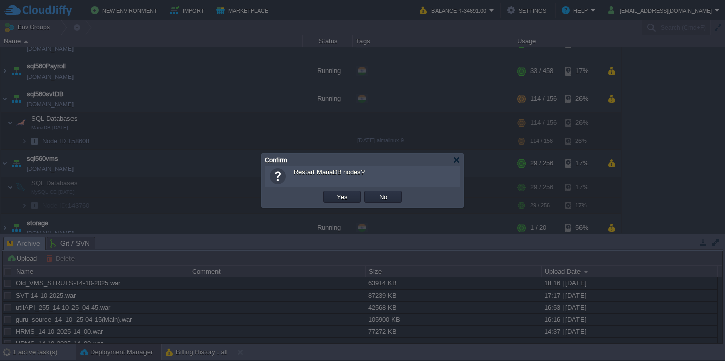
click at [334, 192] on button "Yes" at bounding box center [342, 196] width 17 height 9
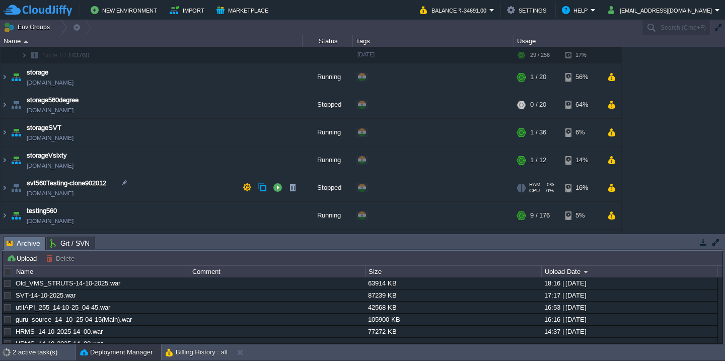
scroll to position [823, 0]
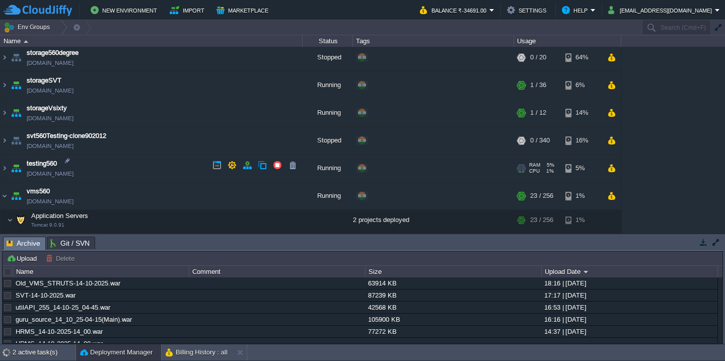
click at [164, 164] on td "testing560 [DOMAIN_NAME]" at bounding box center [152, 169] width 302 height 28
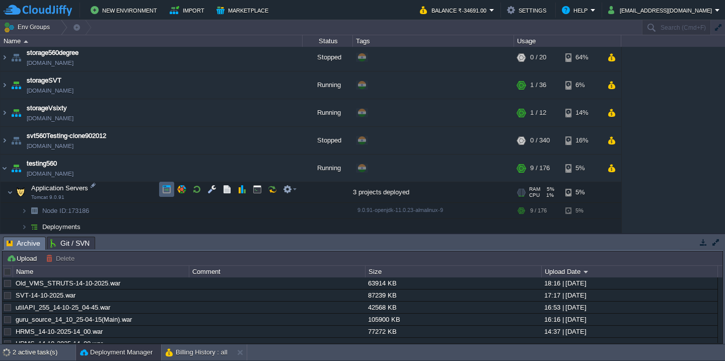
scroll to position [857, 0]
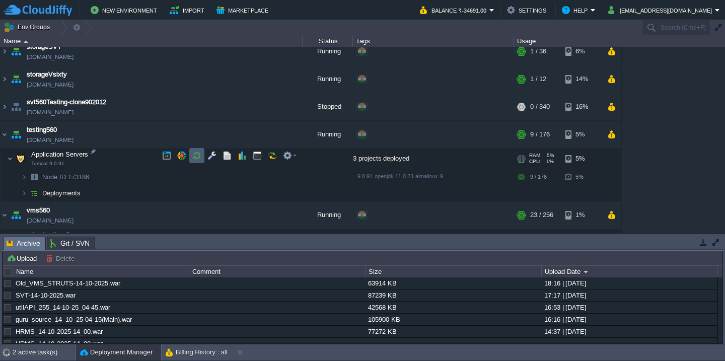
click at [199, 157] on button "button" at bounding box center [196, 155] width 9 height 9
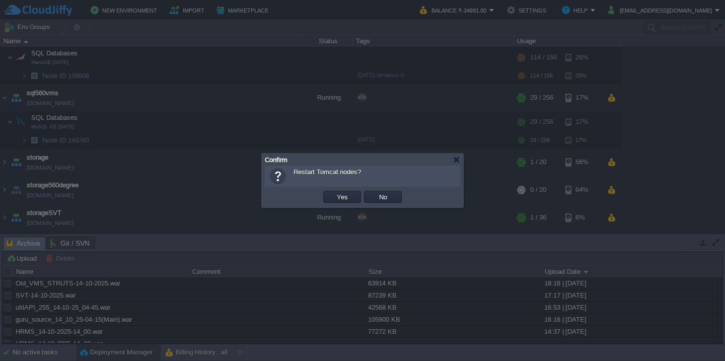
click at [334, 192] on button "Yes" at bounding box center [342, 196] width 17 height 9
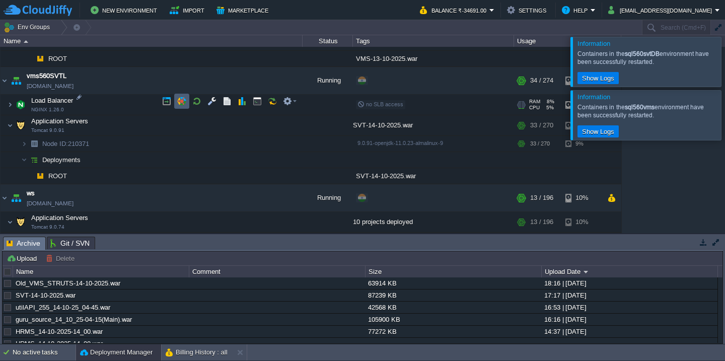
scroll to position [1097, 0]
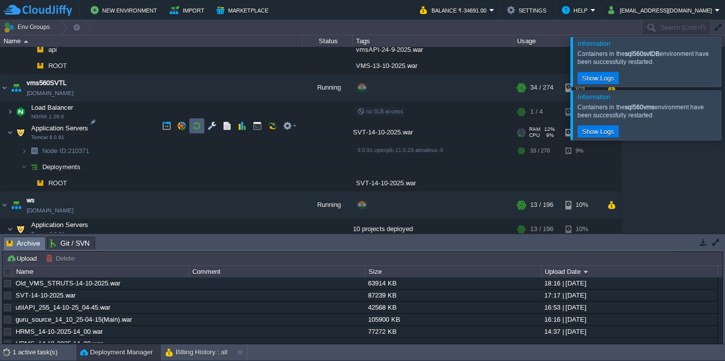
click at [198, 123] on button "button" at bounding box center [196, 125] width 9 height 9
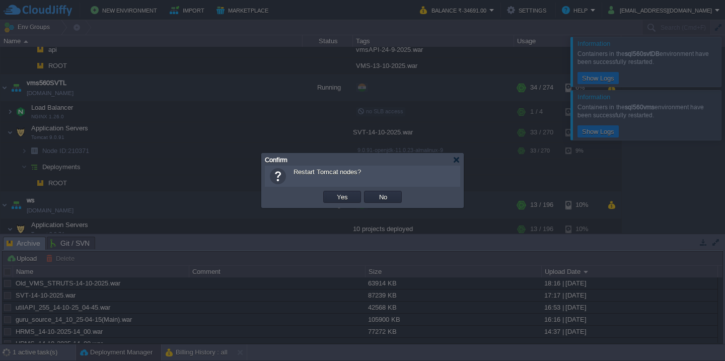
click at [334, 192] on button "Yes" at bounding box center [342, 196] width 17 height 9
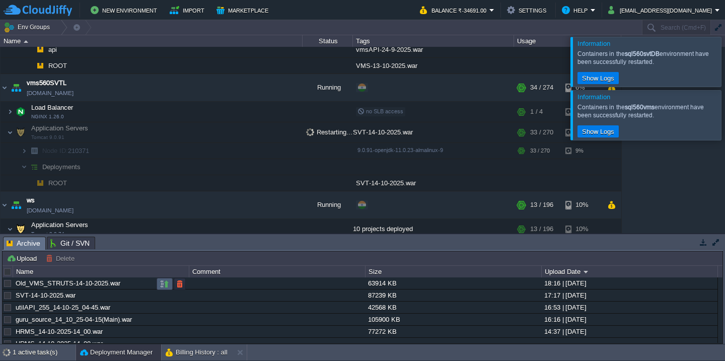
click at [166, 283] on button "button" at bounding box center [164, 283] width 9 height 9
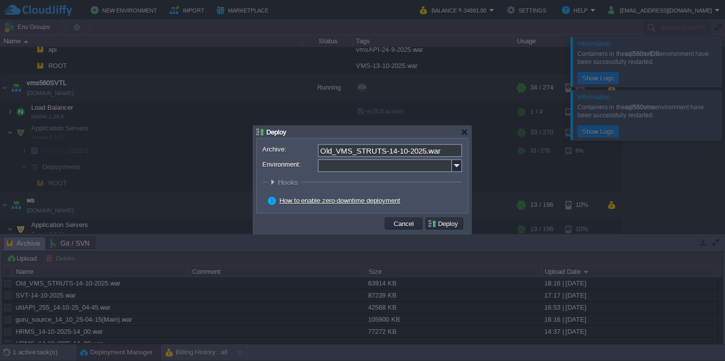
click at [362, 167] on input "Environment:" at bounding box center [385, 165] width 134 height 13
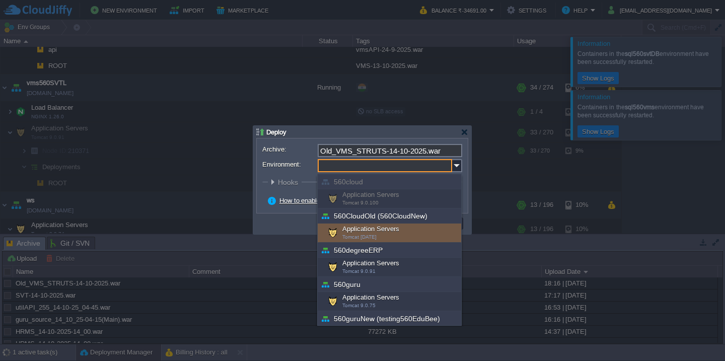
scroll to position [362, 0]
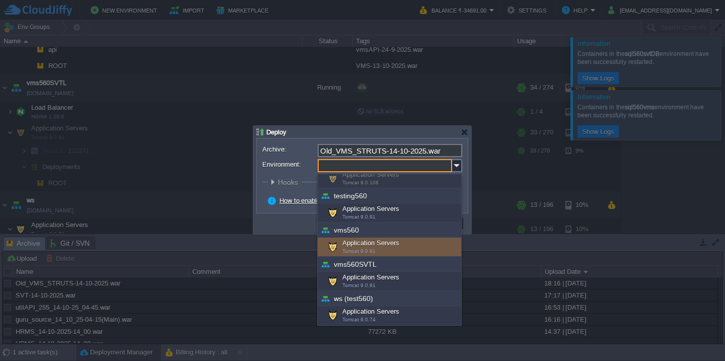
click at [360, 248] on span "Tomcat 9.0.91" at bounding box center [358, 251] width 33 height 6
type input "Application Servers (vms560)"
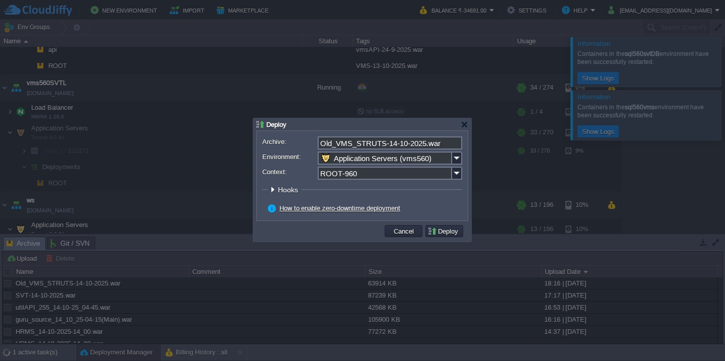
scroll to position [954, 0]
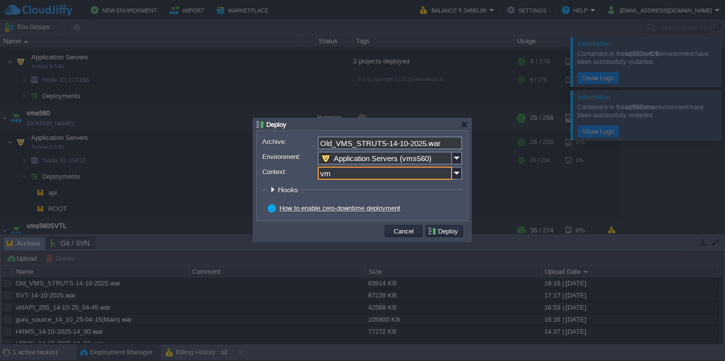
type input "vms"
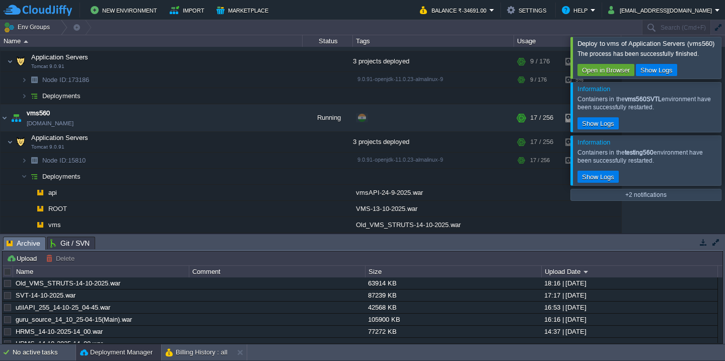
scroll to position [1008, 0]
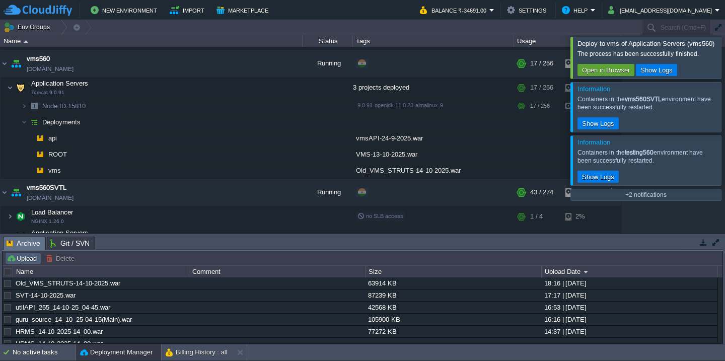
click at [26, 263] on button "Upload" at bounding box center [23, 258] width 33 height 9
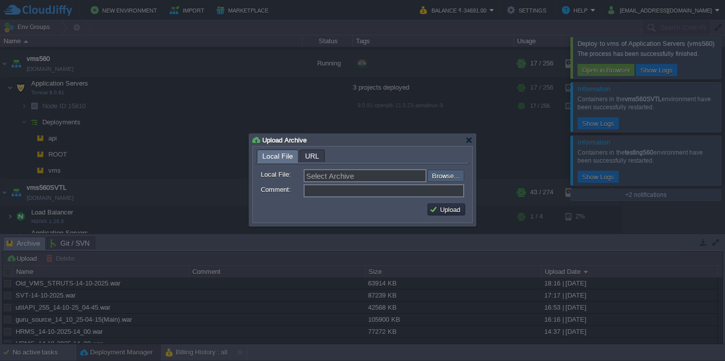
click at [436, 179] on input "file" at bounding box center [400, 176] width 127 height 12
type input "C:\fakepath\VMS-14-10-2025.war"
type input "VMS-14-10-2025.war"
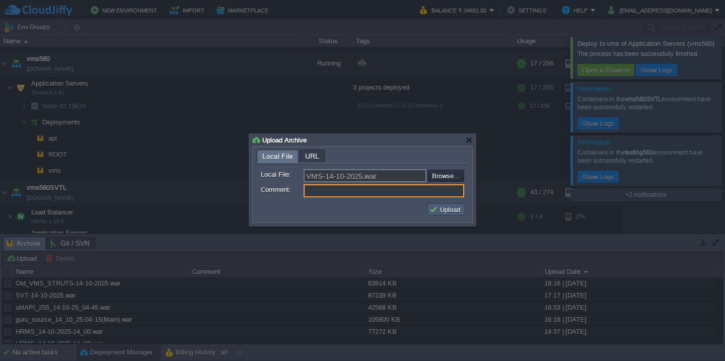
click at [446, 211] on button "Upload" at bounding box center [446, 209] width 34 height 9
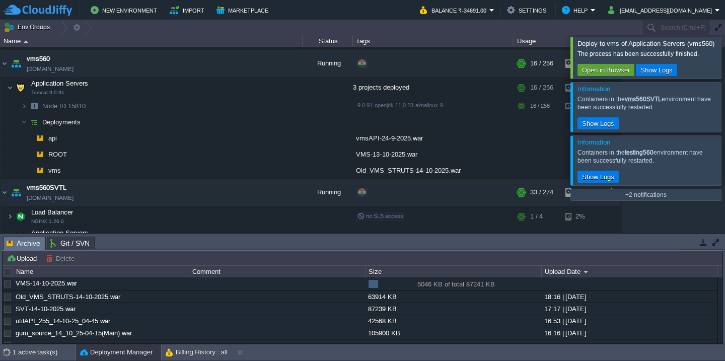
click at [724, 55] on div at bounding box center [737, 57] width 0 height 41
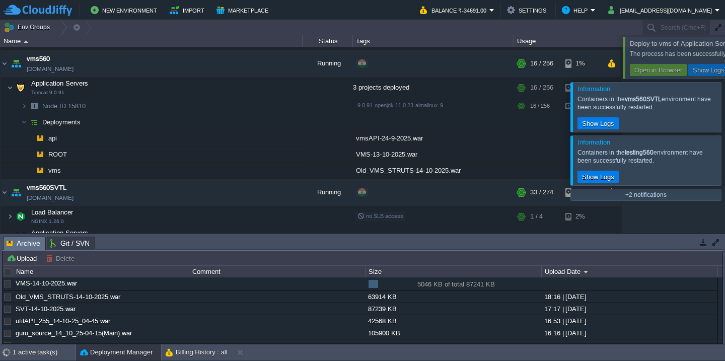
click at [721, 83] on div at bounding box center [721, 107] width 0 height 49
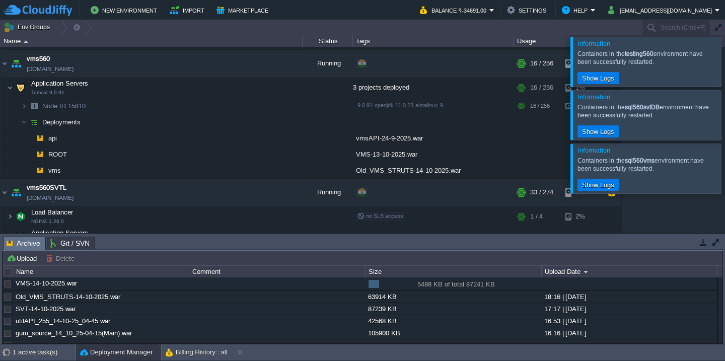
click at [721, 55] on div at bounding box center [721, 61] width 0 height 49
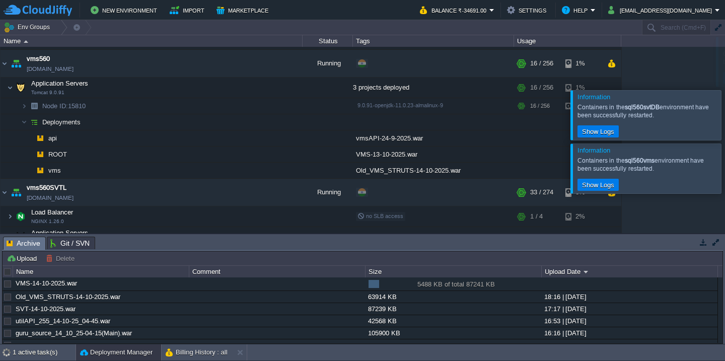
click at [721, 91] on div at bounding box center [721, 115] width 0 height 49
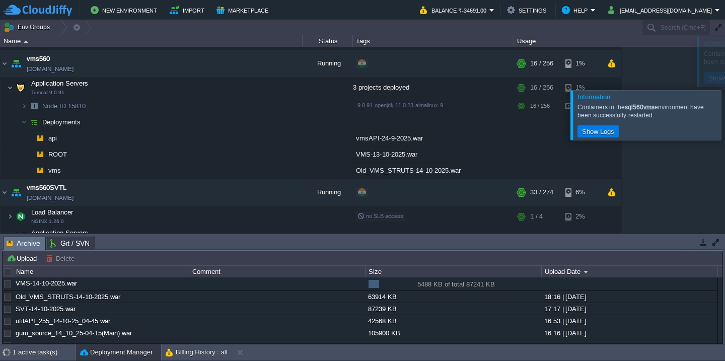
click at [721, 91] on div at bounding box center [721, 115] width 0 height 49
